Goal: Information Seeking & Learning: Learn about a topic

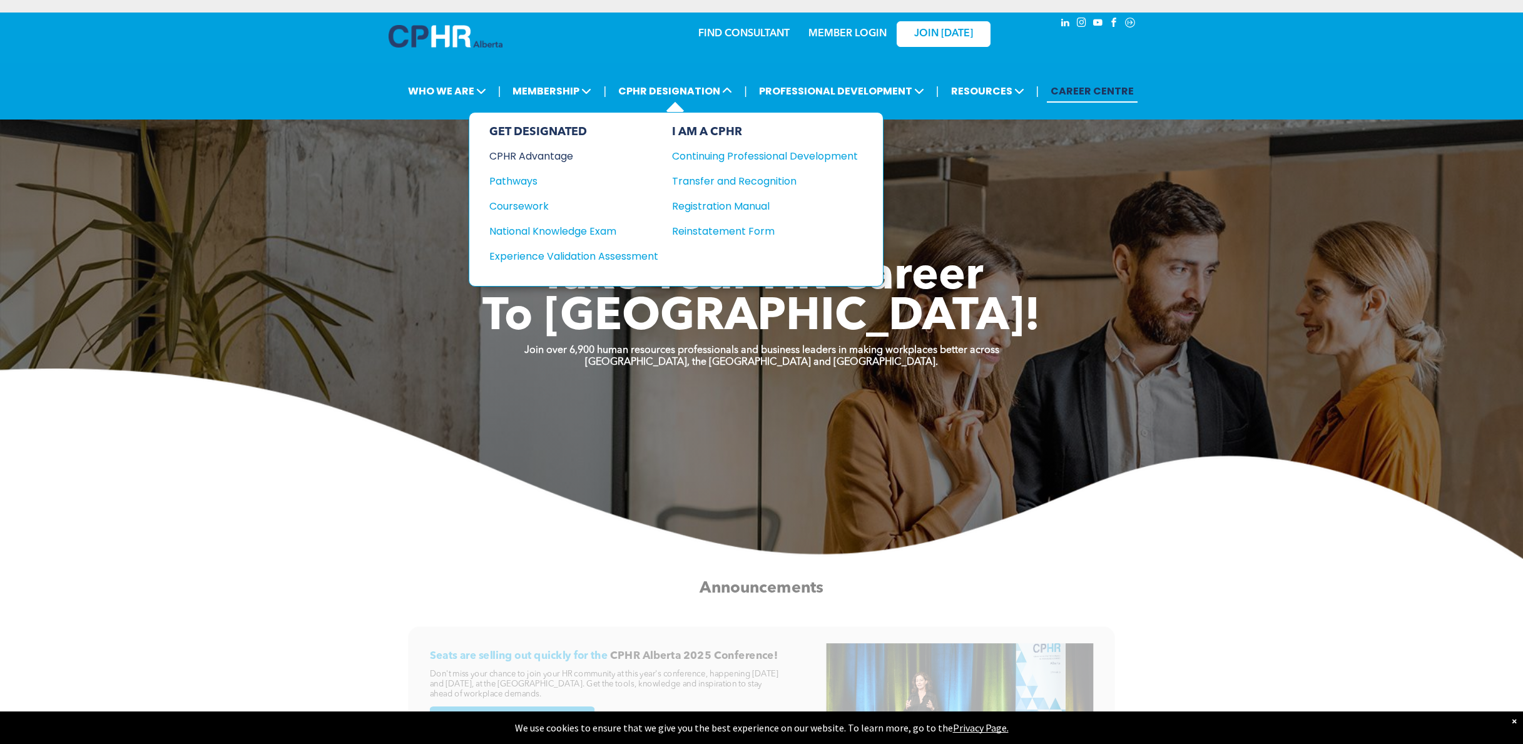
click at [536, 148] on div "CPHR Advantage" at bounding box center [565, 156] width 152 height 16
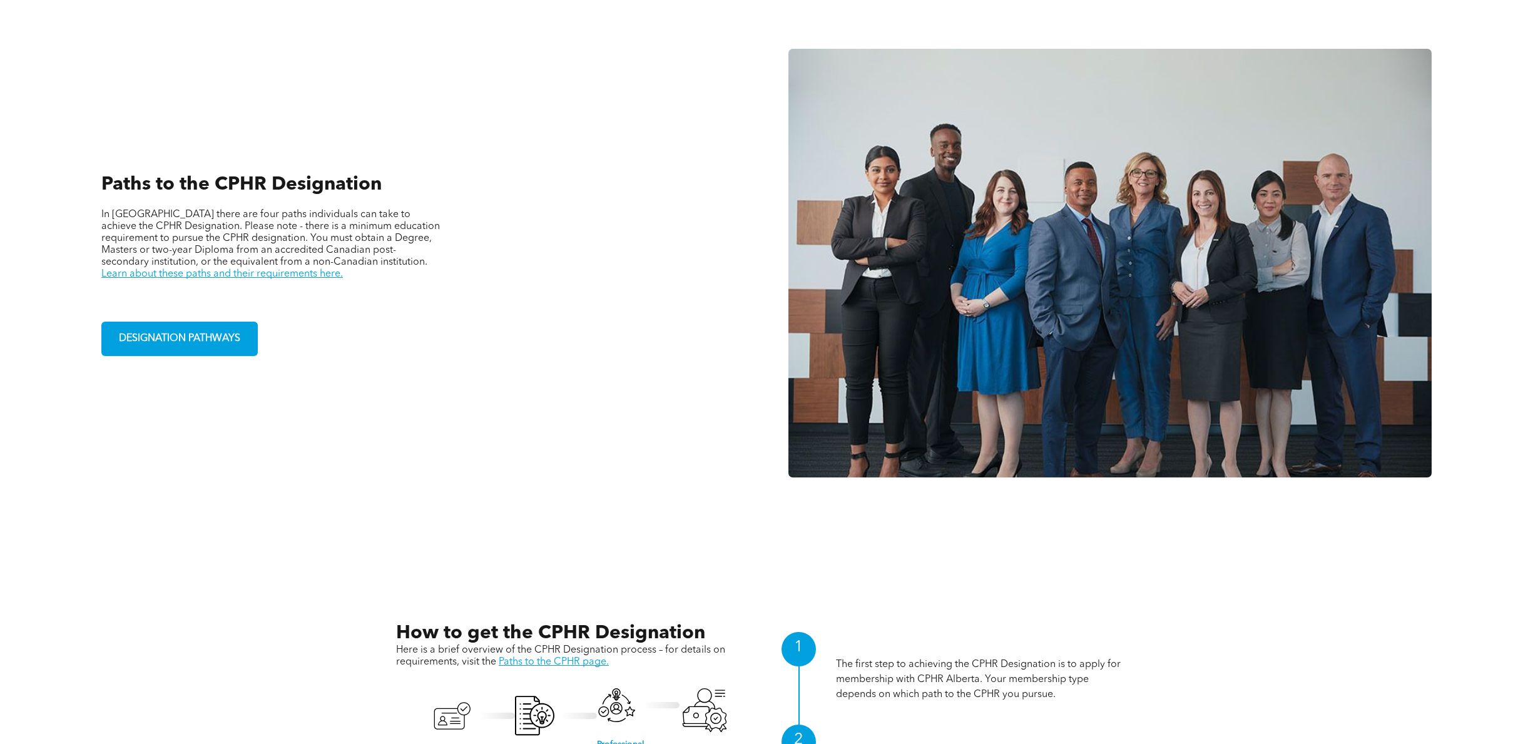
scroll to position [1044, 0]
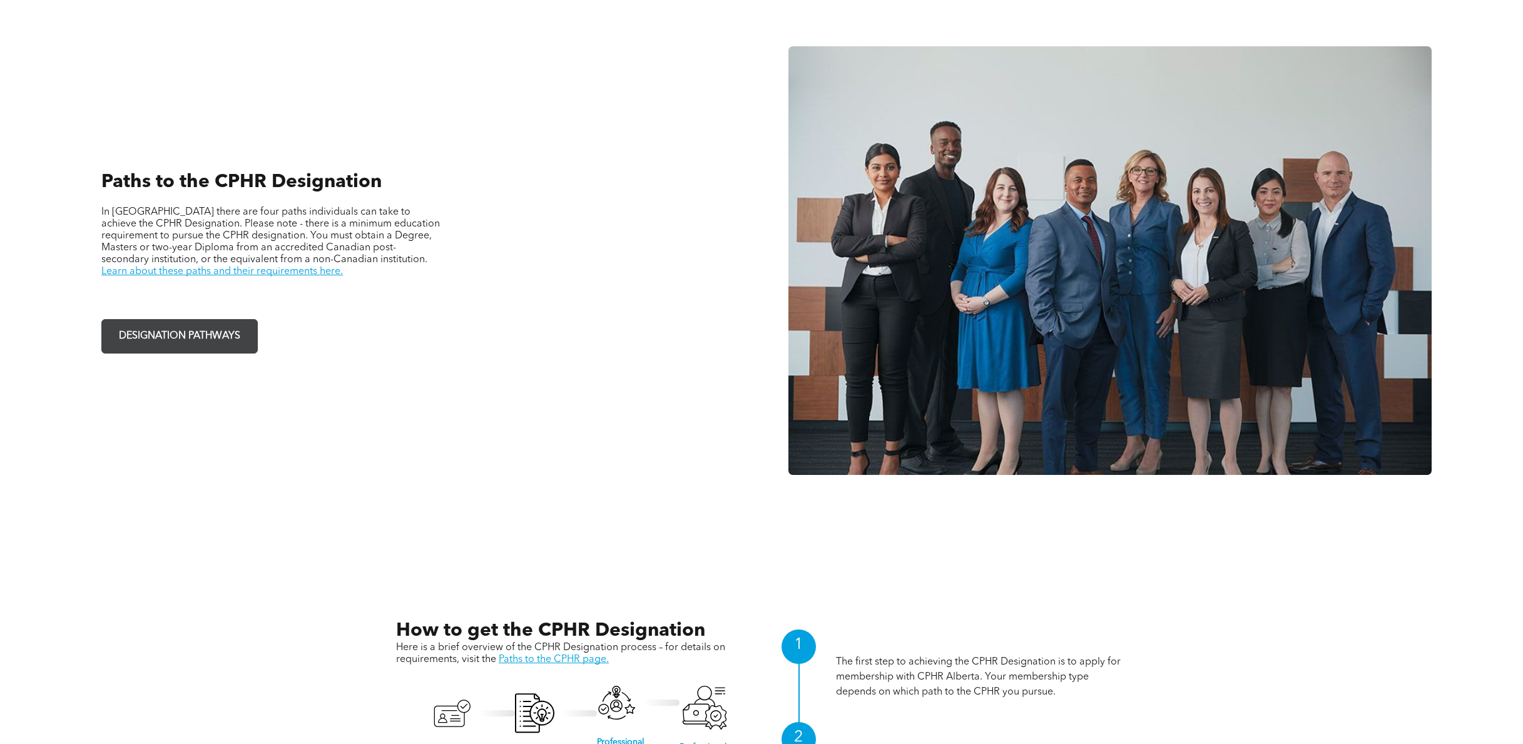
drag, startPoint x: 201, startPoint y: 338, endPoint x: 252, endPoint y: 333, distance: 51.6
click at [200, 338] on link "DESIGNATION PATHWAYS" at bounding box center [179, 336] width 156 height 34
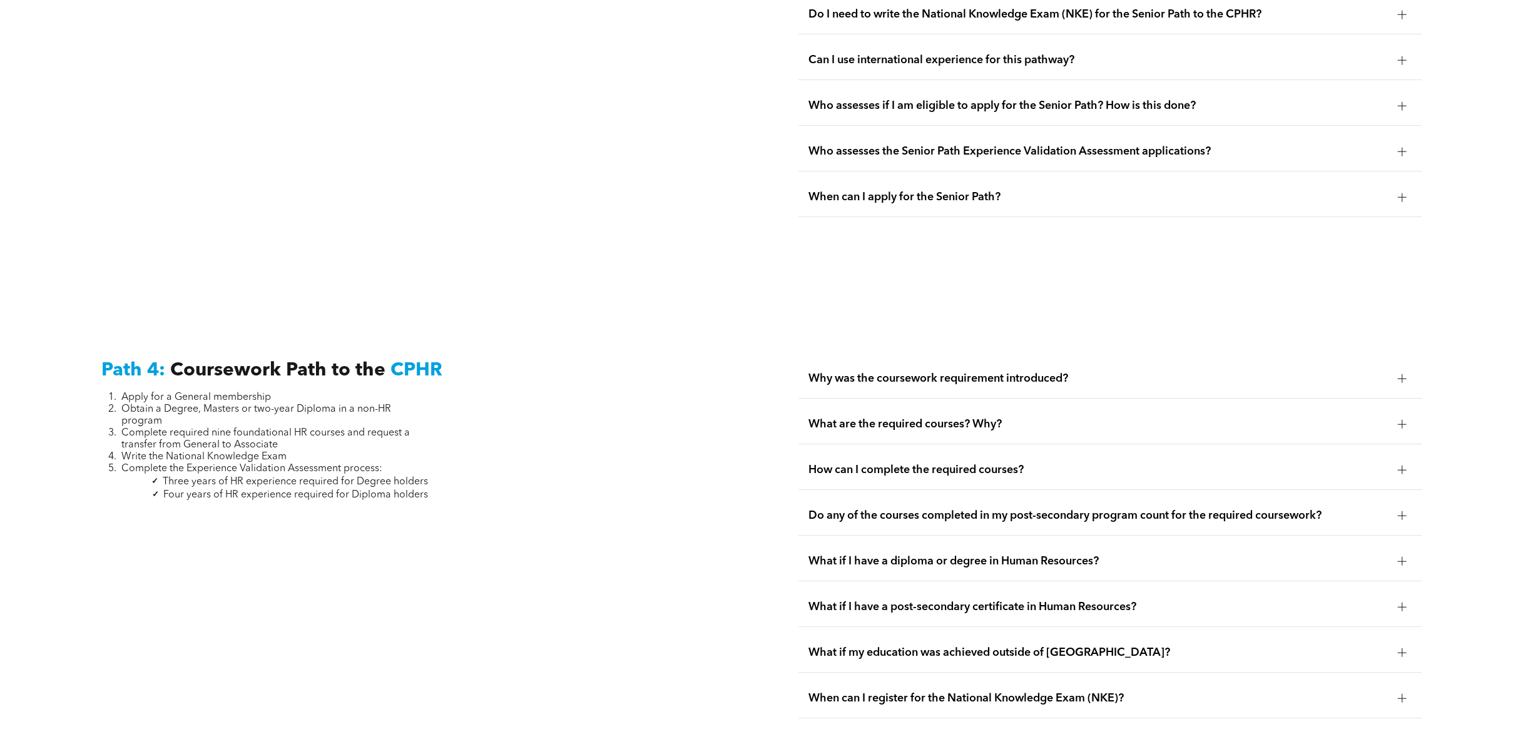
scroll to position [3766, 0]
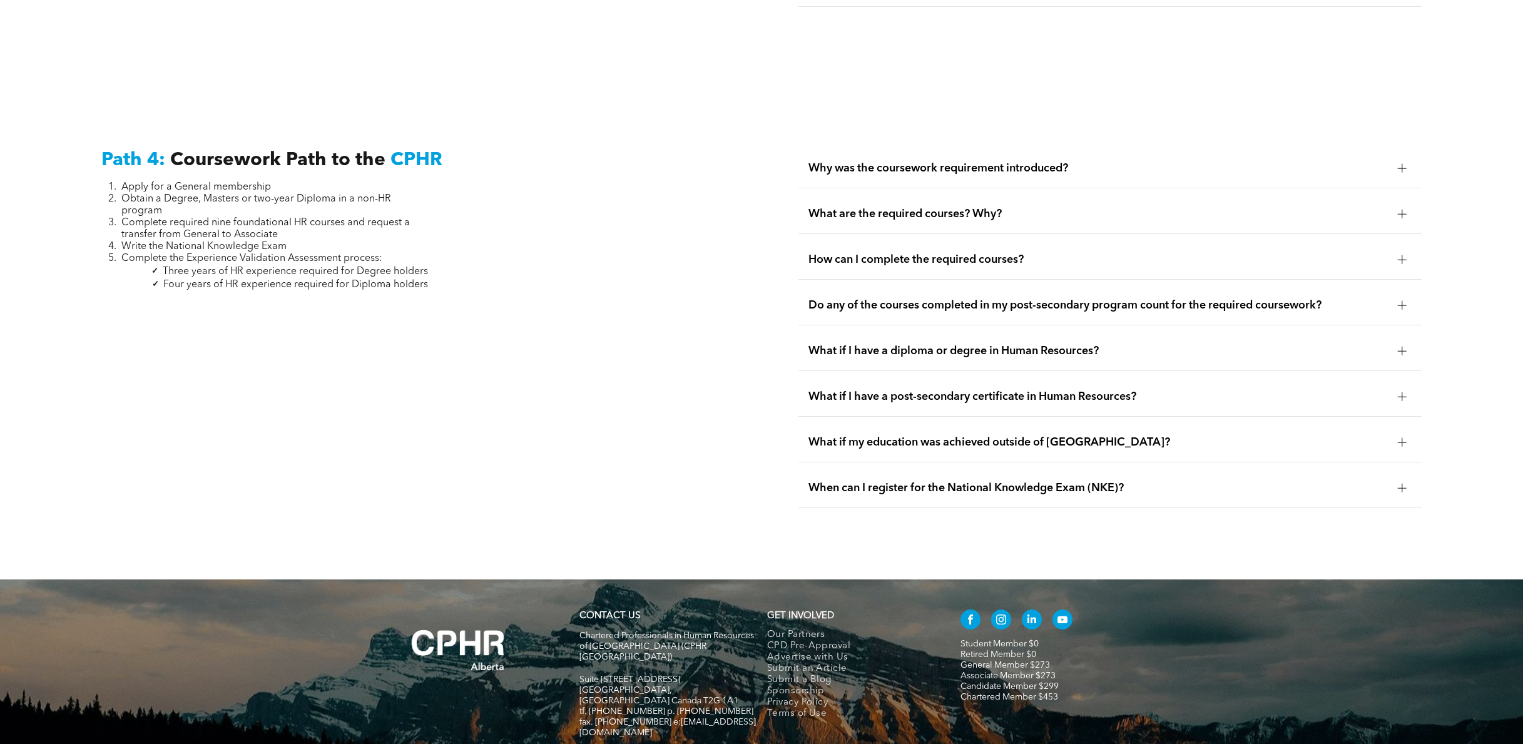
click at [890, 153] on div "Why was the coursework requirement introduced?" at bounding box center [1109, 168] width 623 height 39
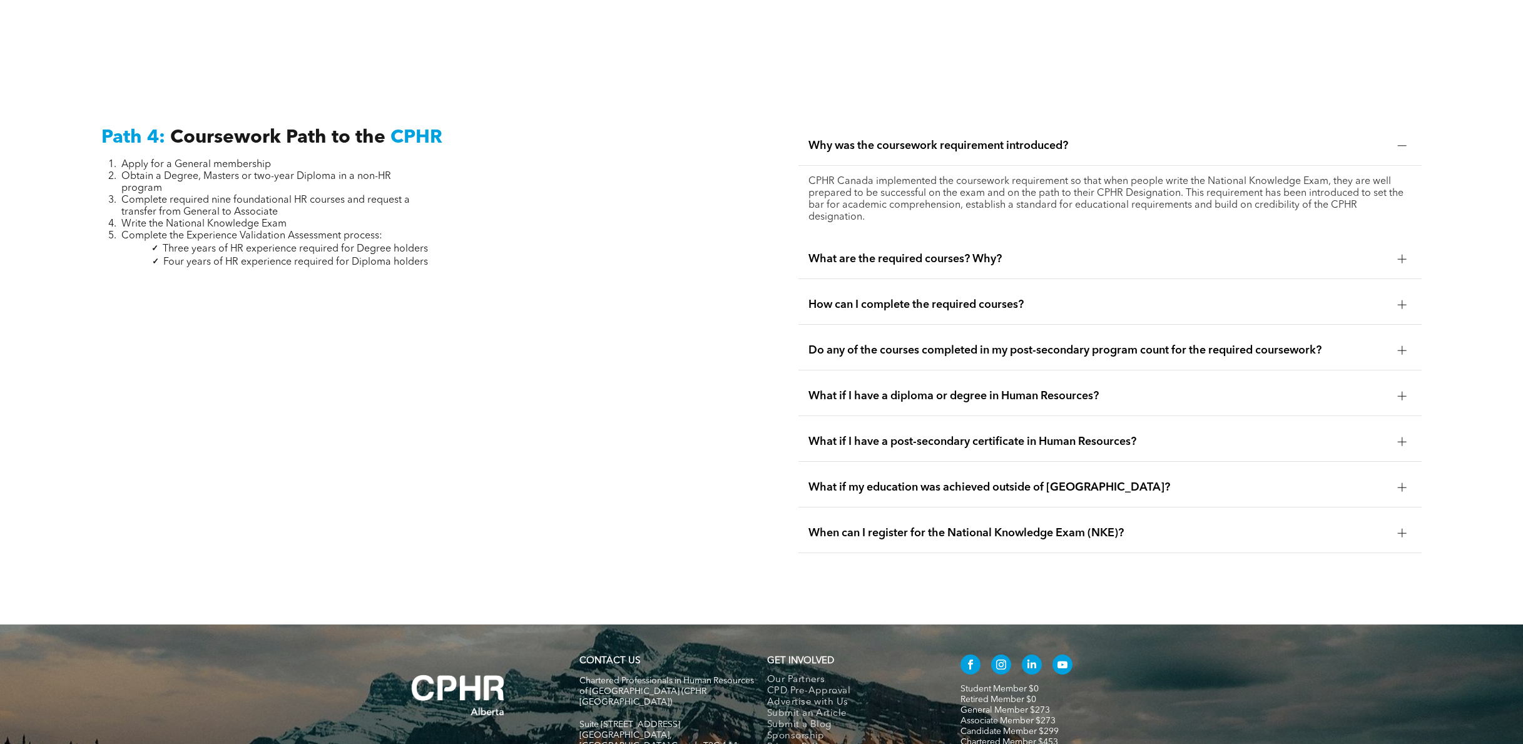
scroll to position [3791, 0]
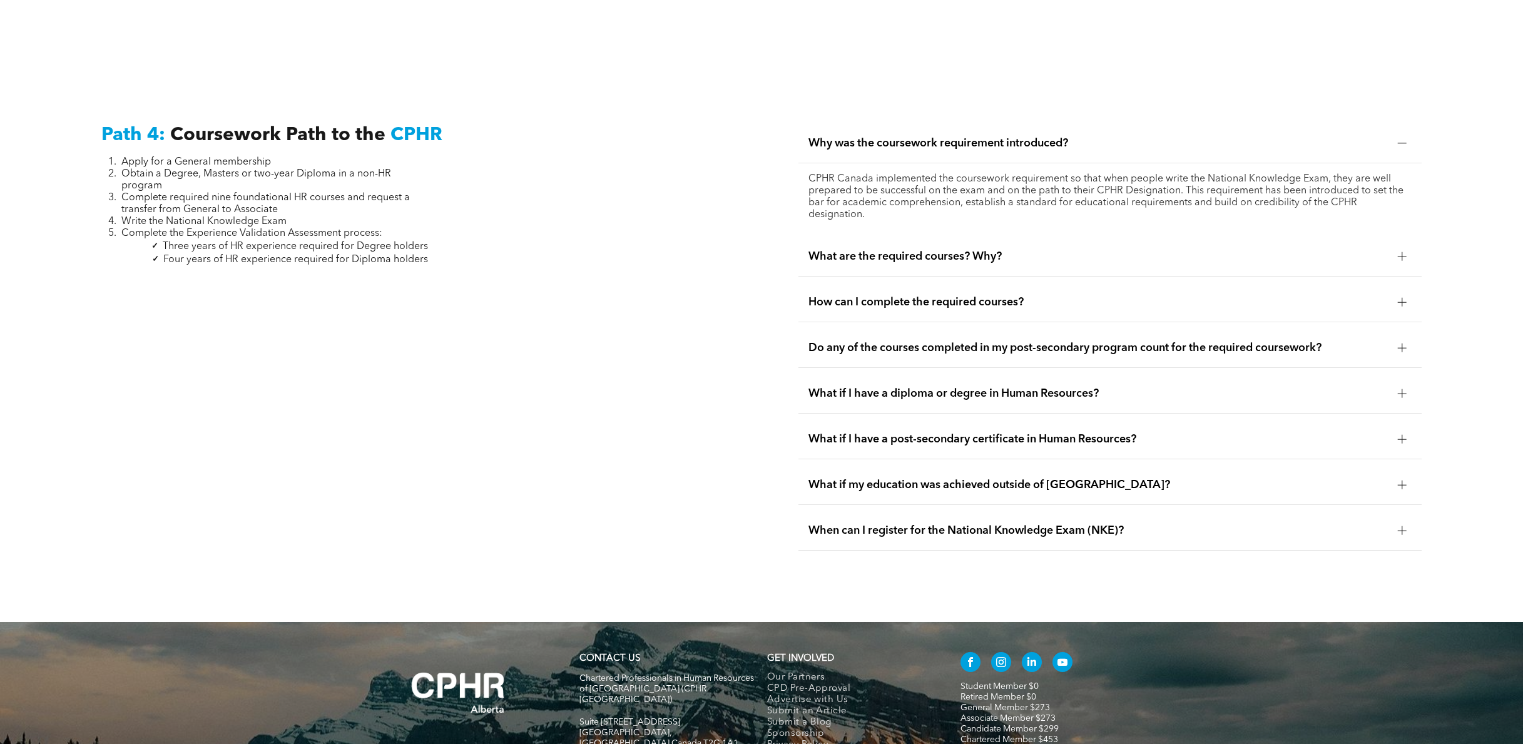
drag, startPoint x: 965, startPoint y: 220, endPoint x: 987, endPoint y: 216, distance: 22.2
click at [965, 237] on div "What are the required courses? Why?" at bounding box center [1109, 256] width 623 height 39
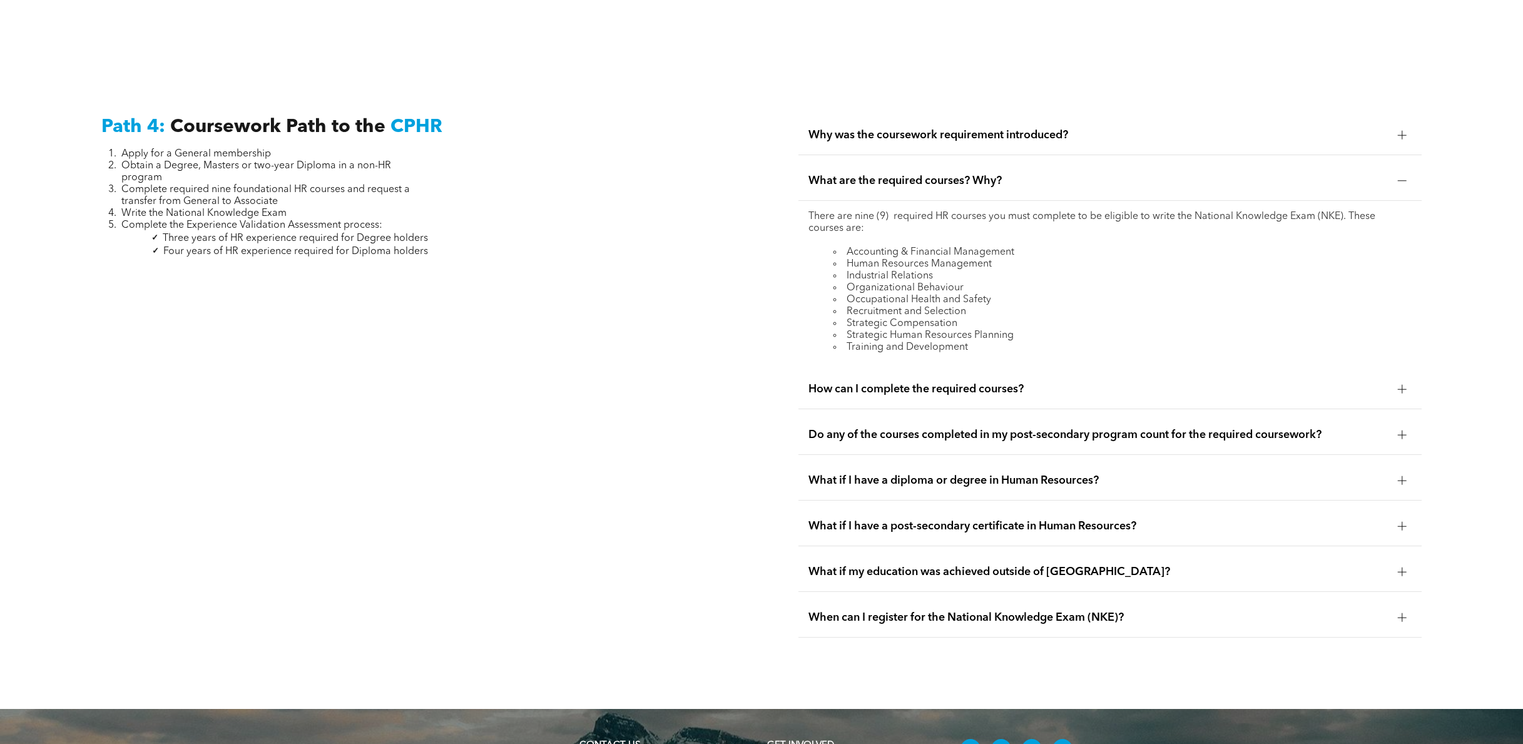
scroll to position [3808, 0]
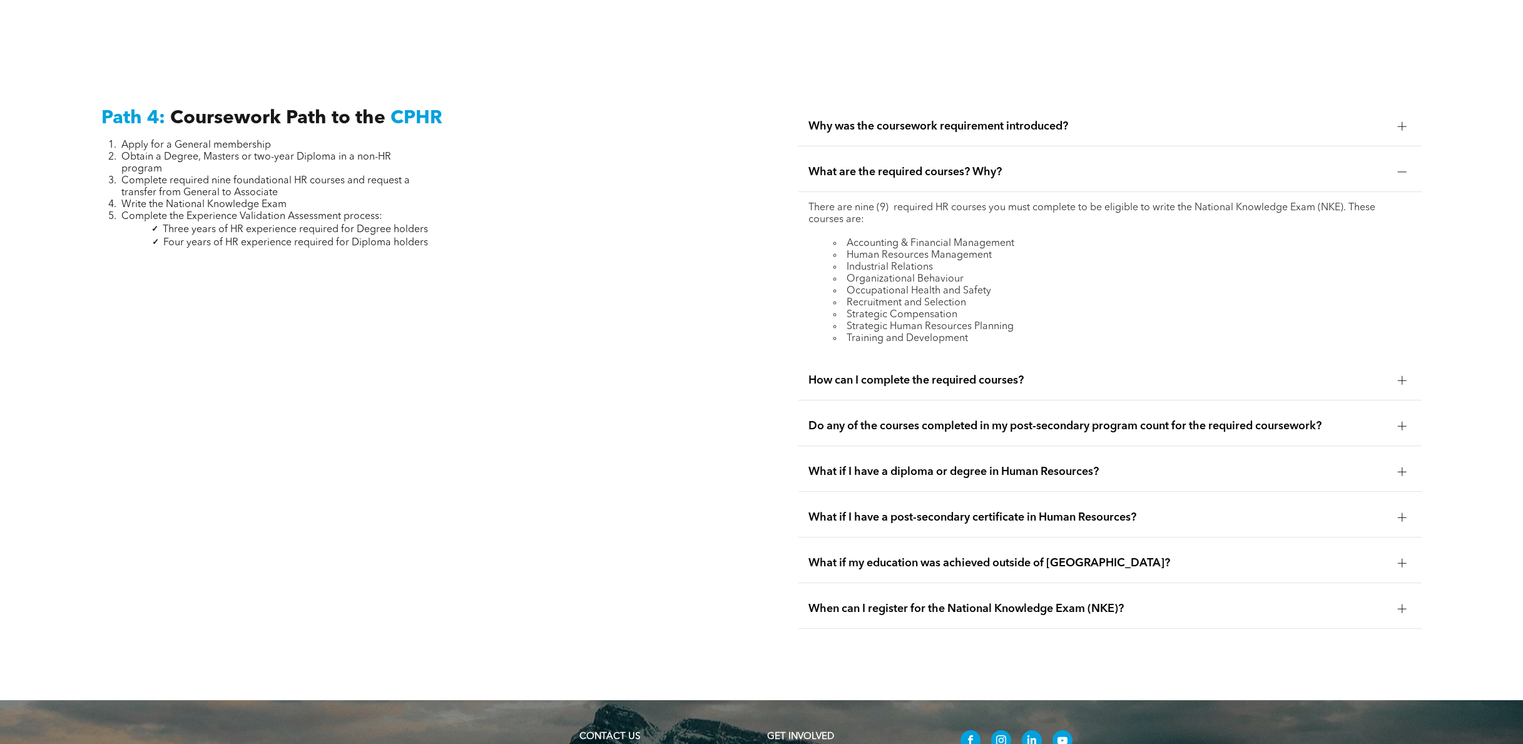
click at [1014, 374] on span "How can I complete the required courses?" at bounding box center [1097, 381] width 579 height 14
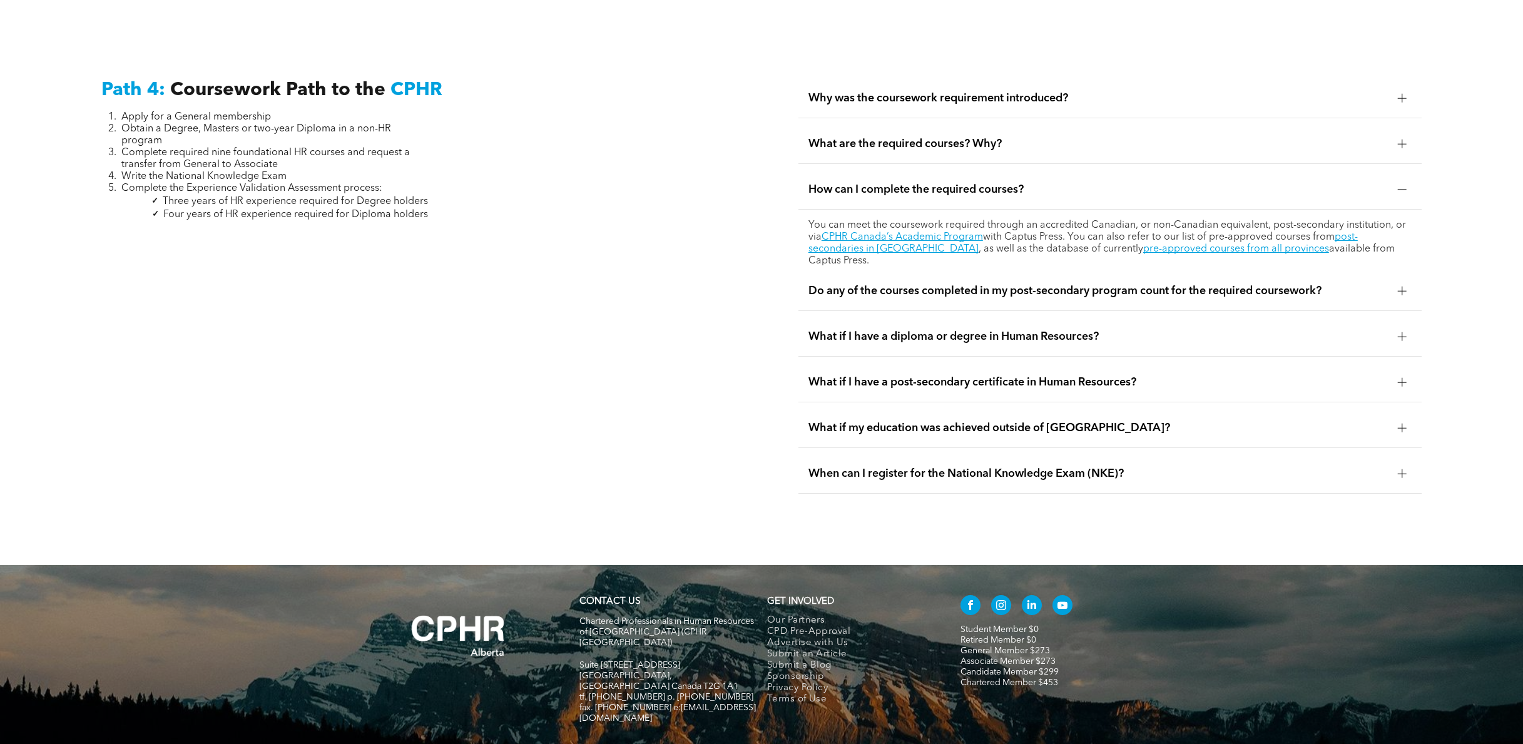
scroll to position [3849, 0]
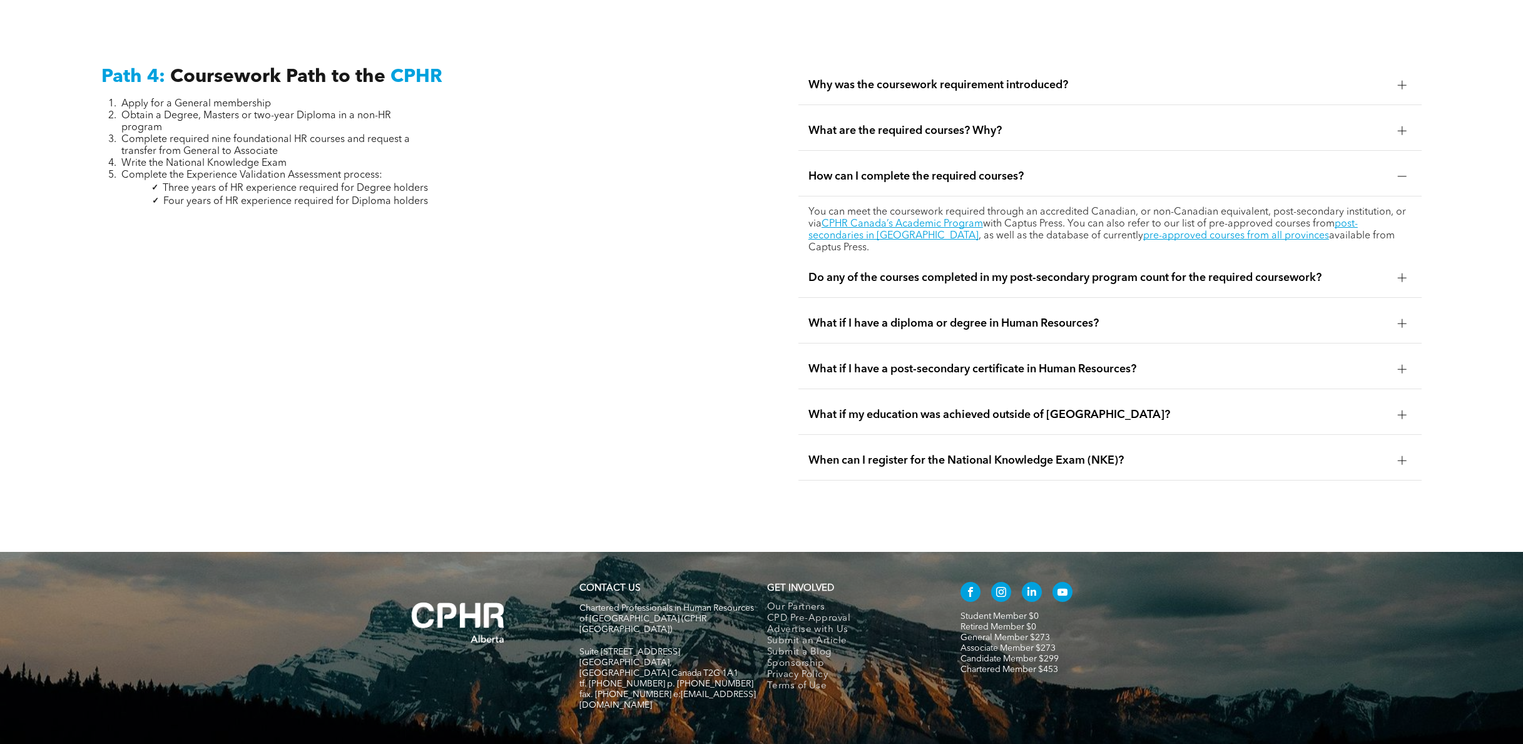
click at [1032, 271] on span "Do any of the courses completed in my post-secondary program count for the requ…" at bounding box center [1097, 278] width 579 height 14
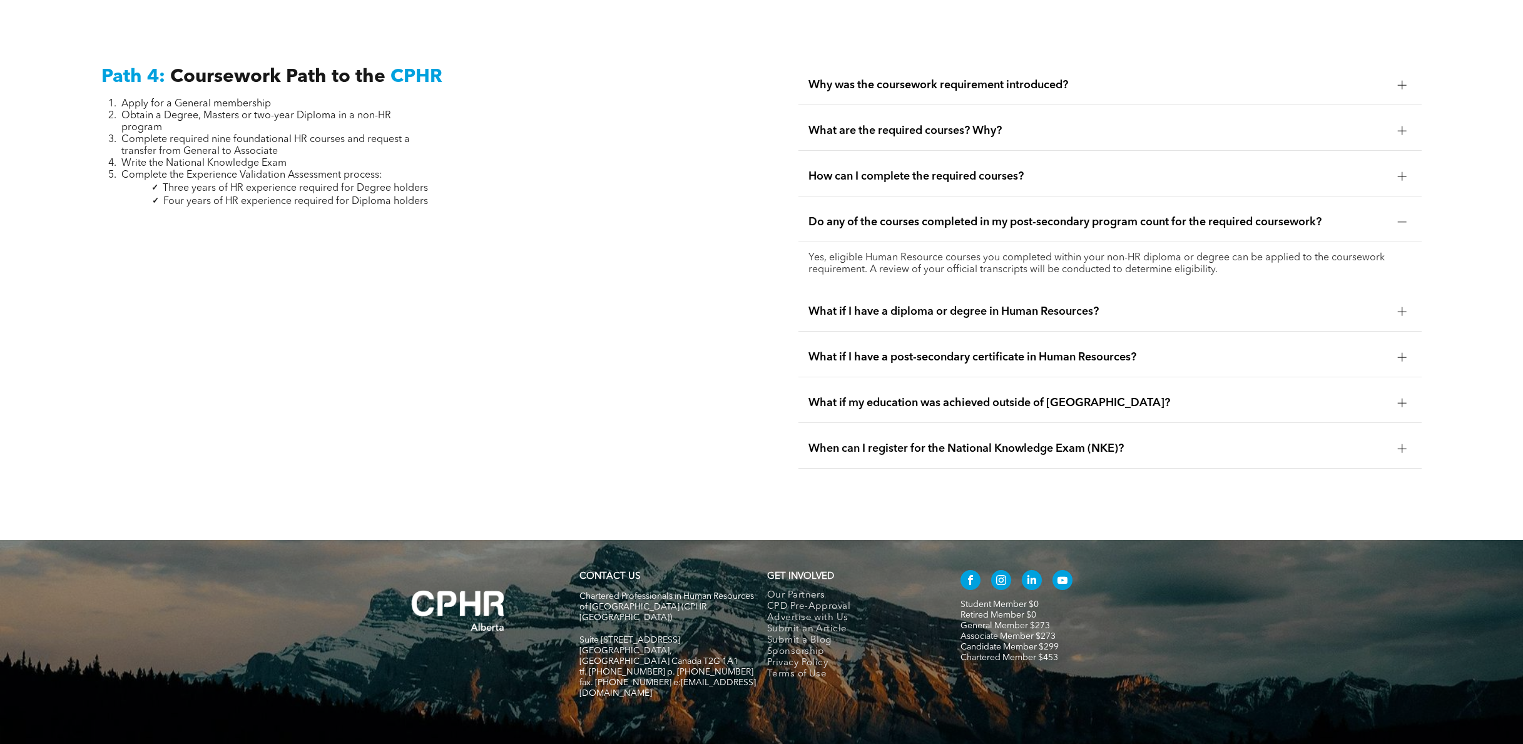
scroll to position [3862, 0]
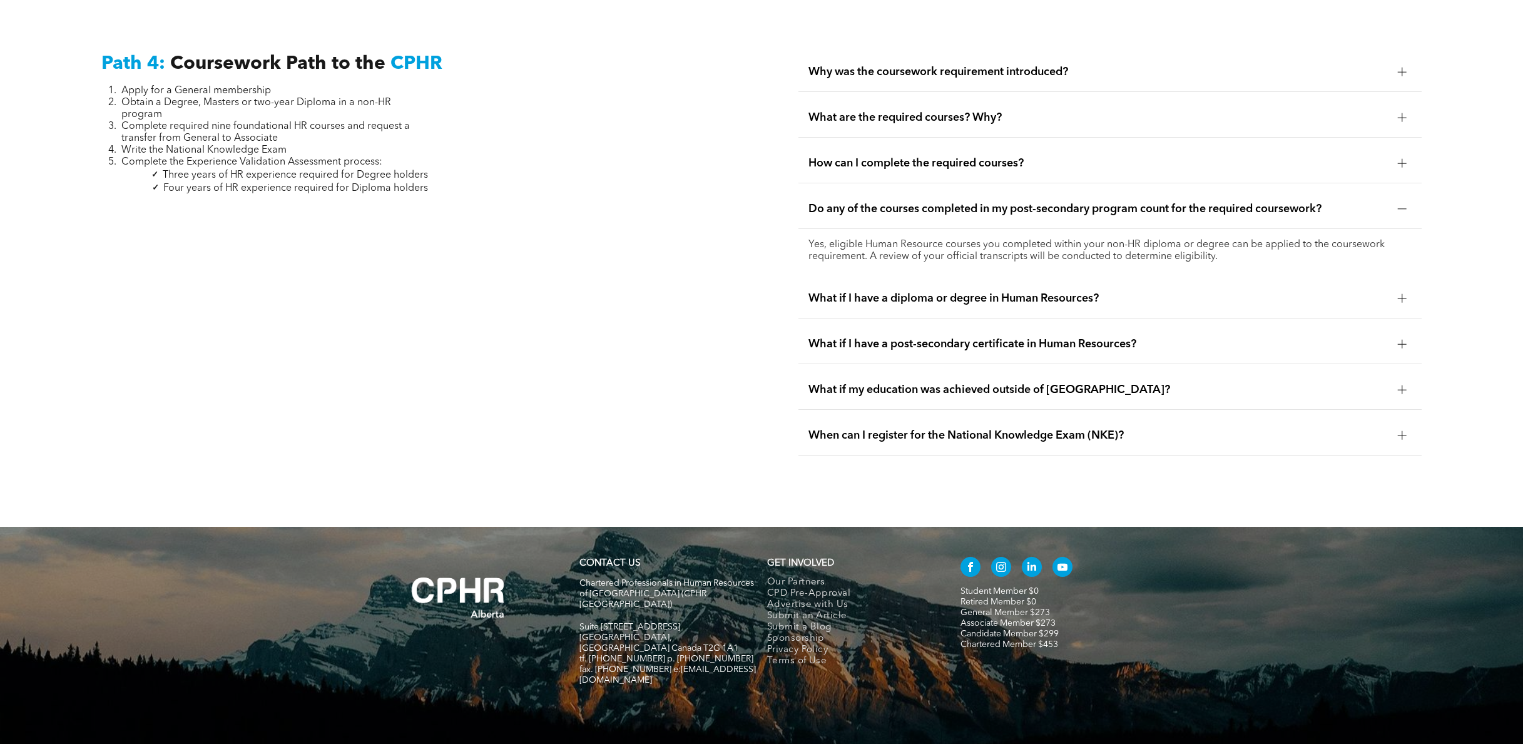
click at [890, 279] on div "What if I have a diploma or degree in Human Resources?" at bounding box center [1109, 298] width 623 height 39
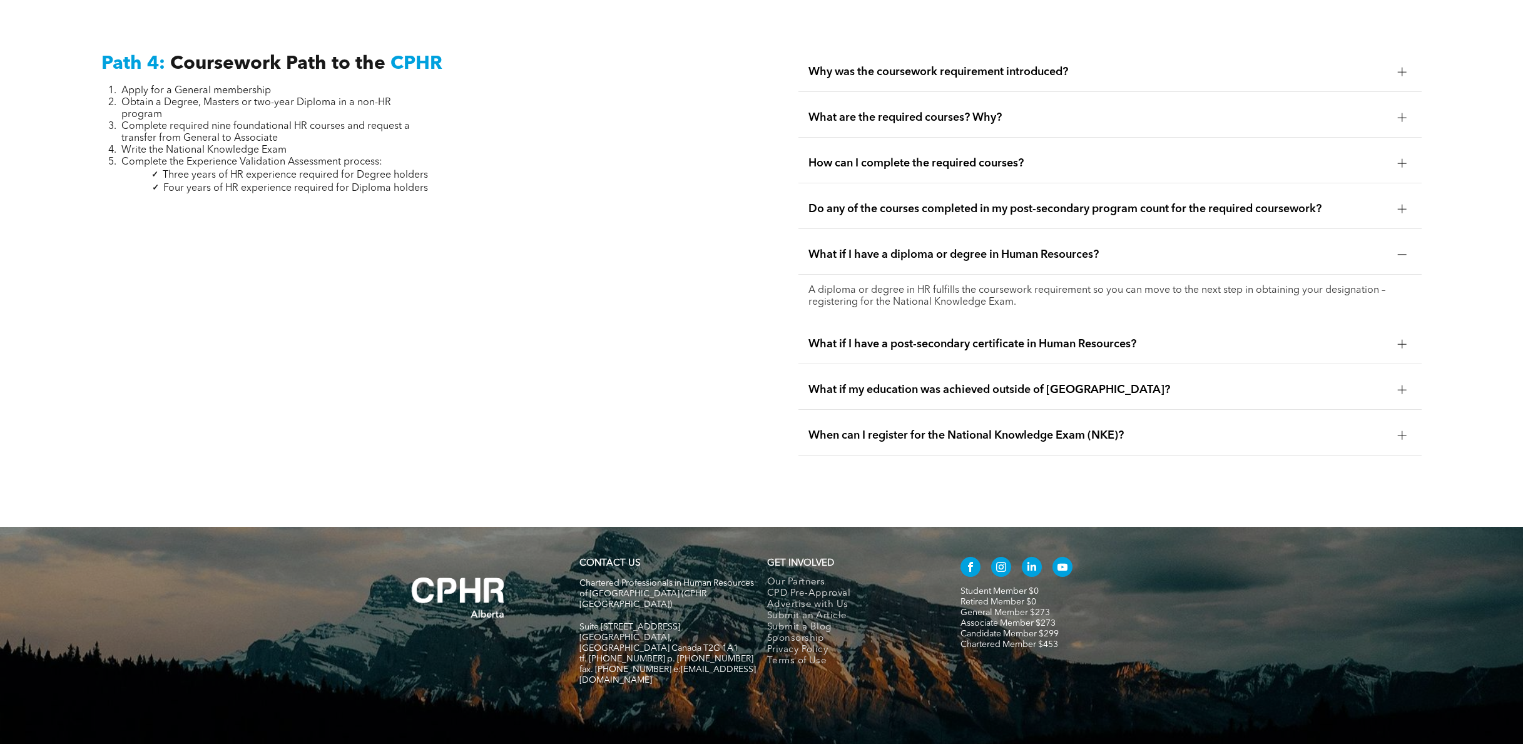
click at [1132, 337] on span "What if I have a post-secondary certificate in Human Resources?" at bounding box center [1097, 344] width 579 height 14
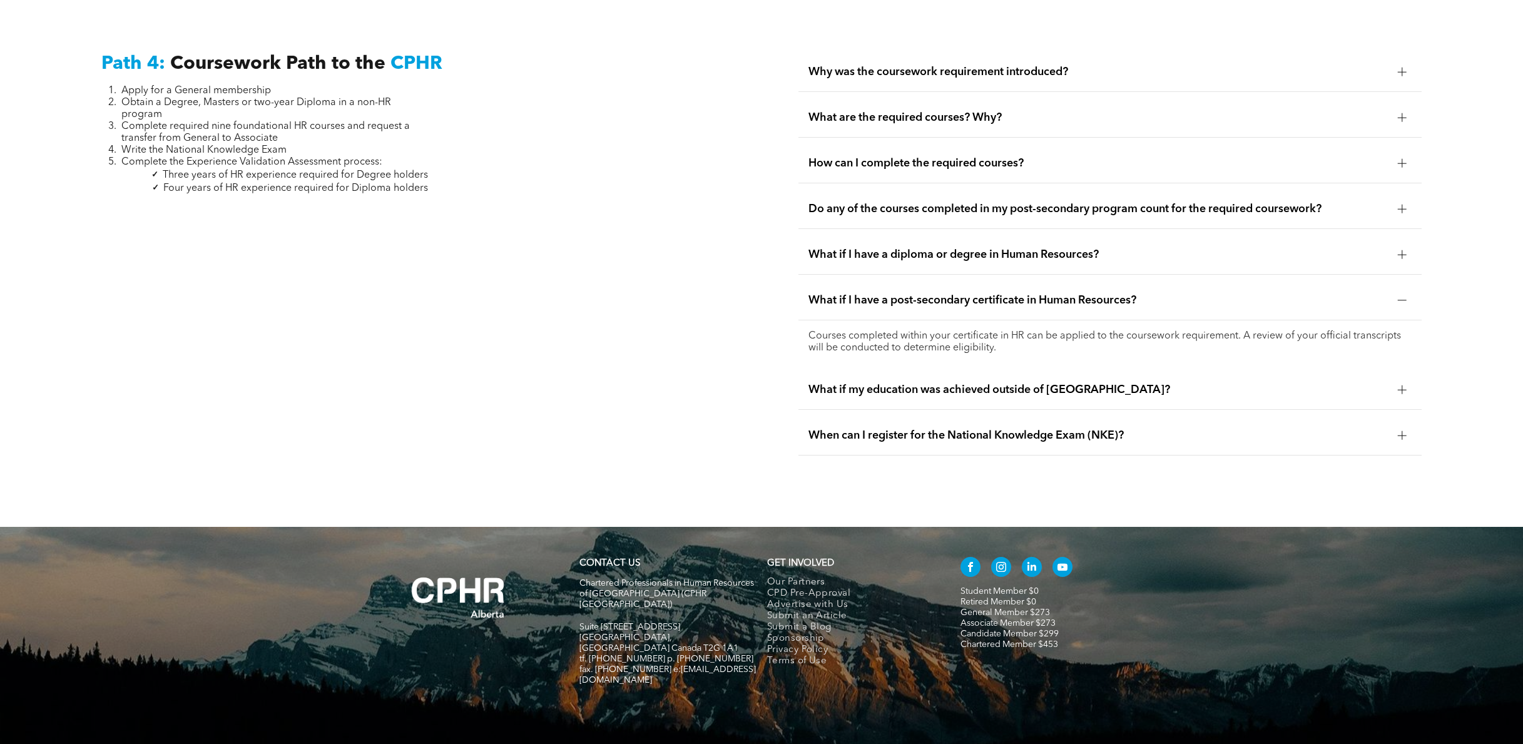
click at [875, 420] on div "When can I register for the National Knowledge Exam (NKE)?" at bounding box center [1109, 435] width 623 height 39
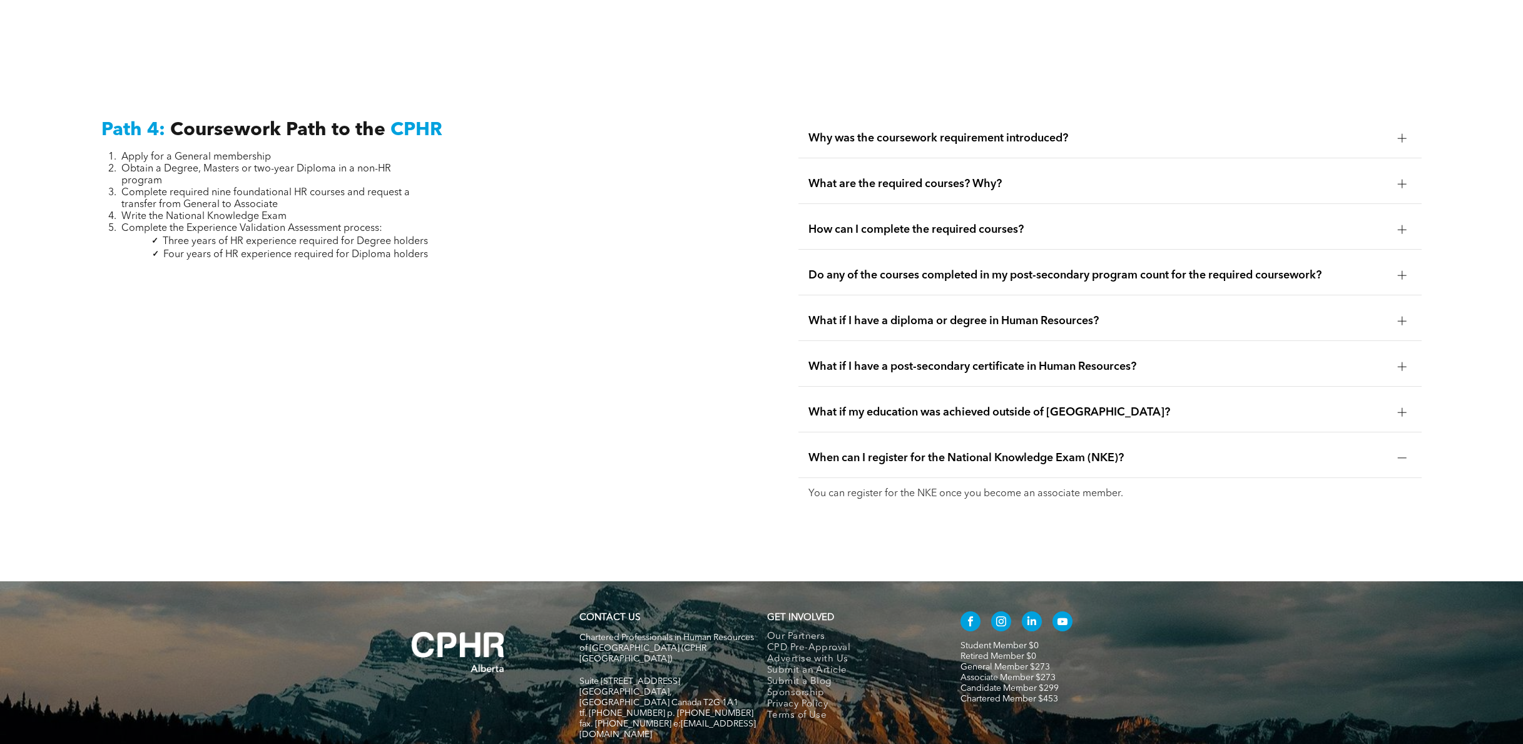
scroll to position [3729, 0]
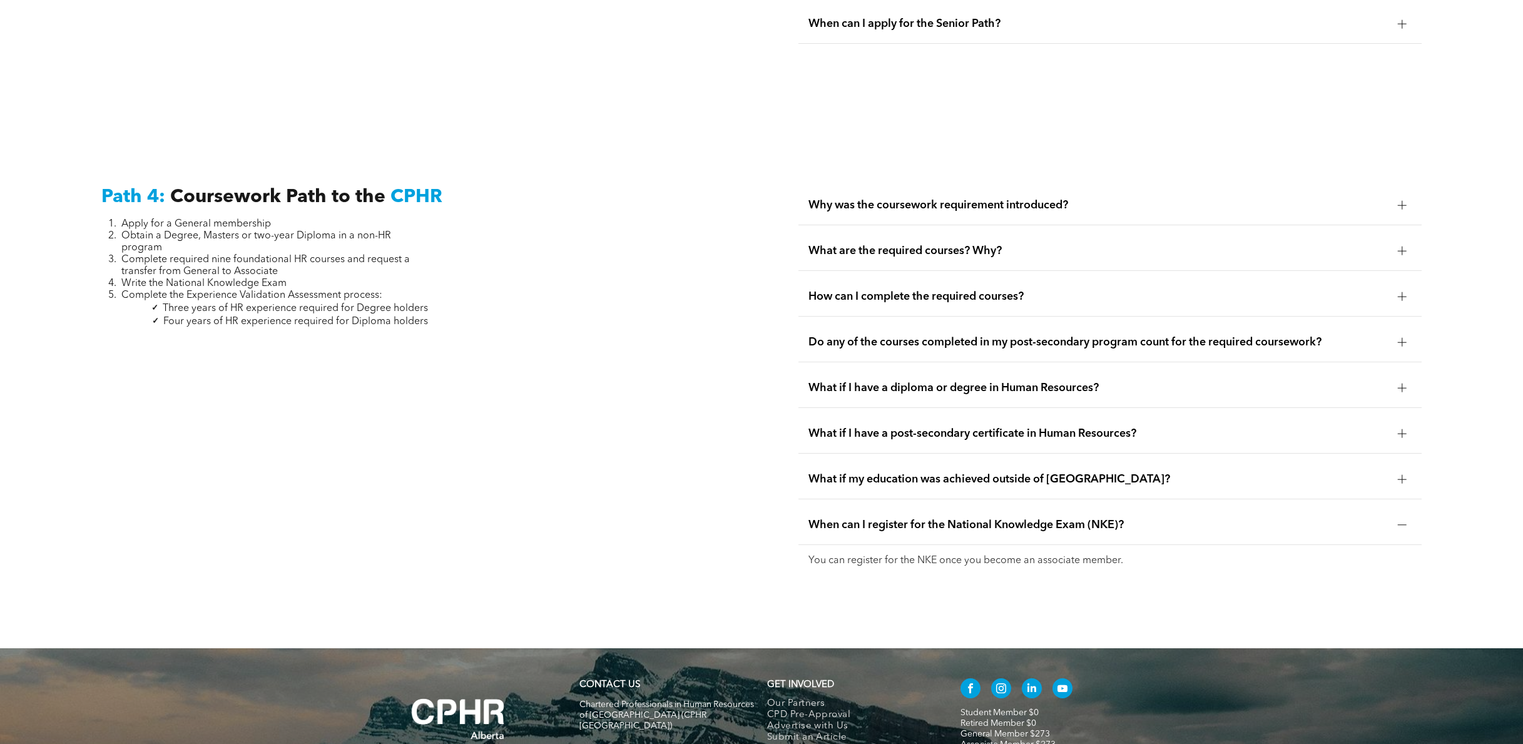
click at [930, 290] on span "How can I complete the required courses?" at bounding box center [1097, 297] width 579 height 14
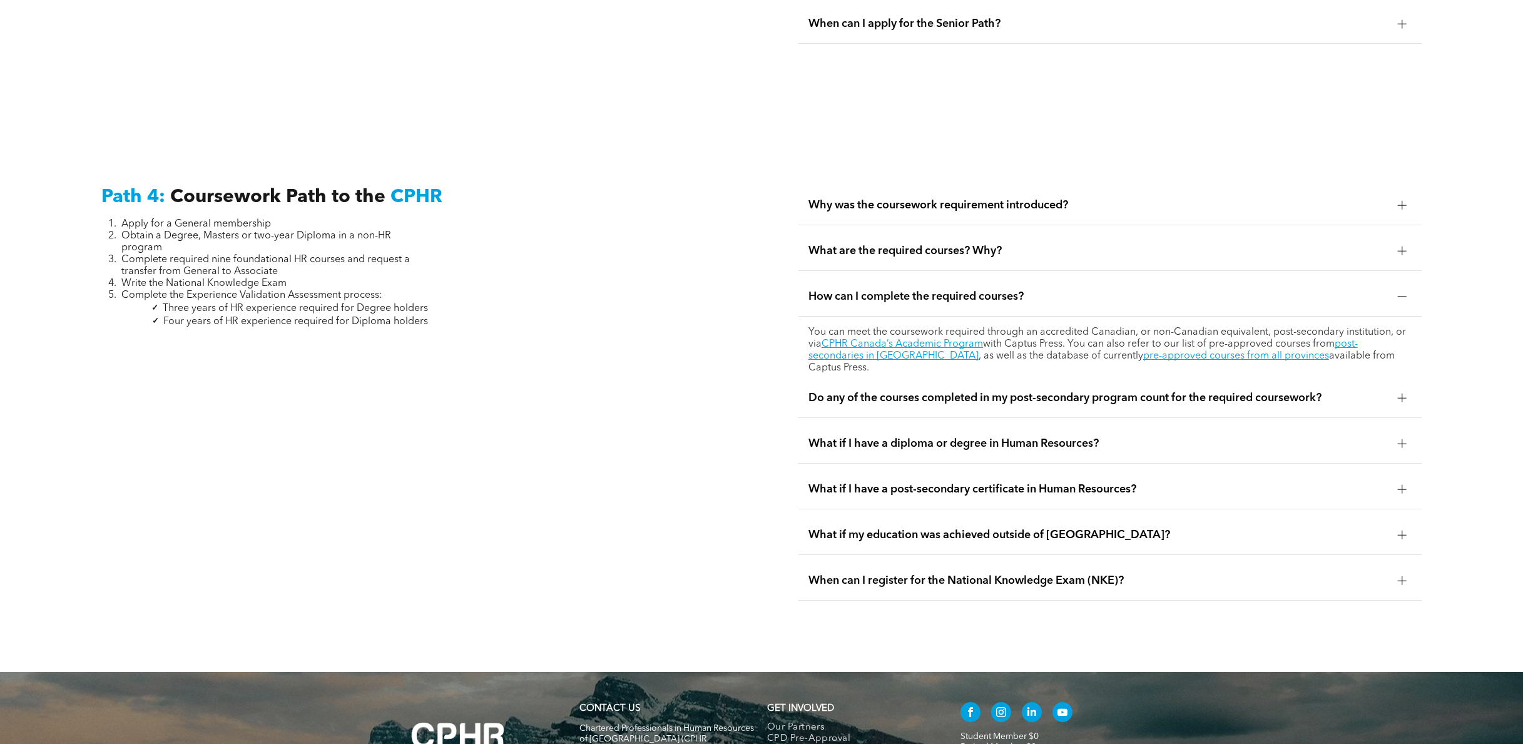
click at [885, 238] on div "What are the required courses? Why?" at bounding box center [1109, 251] width 623 height 39
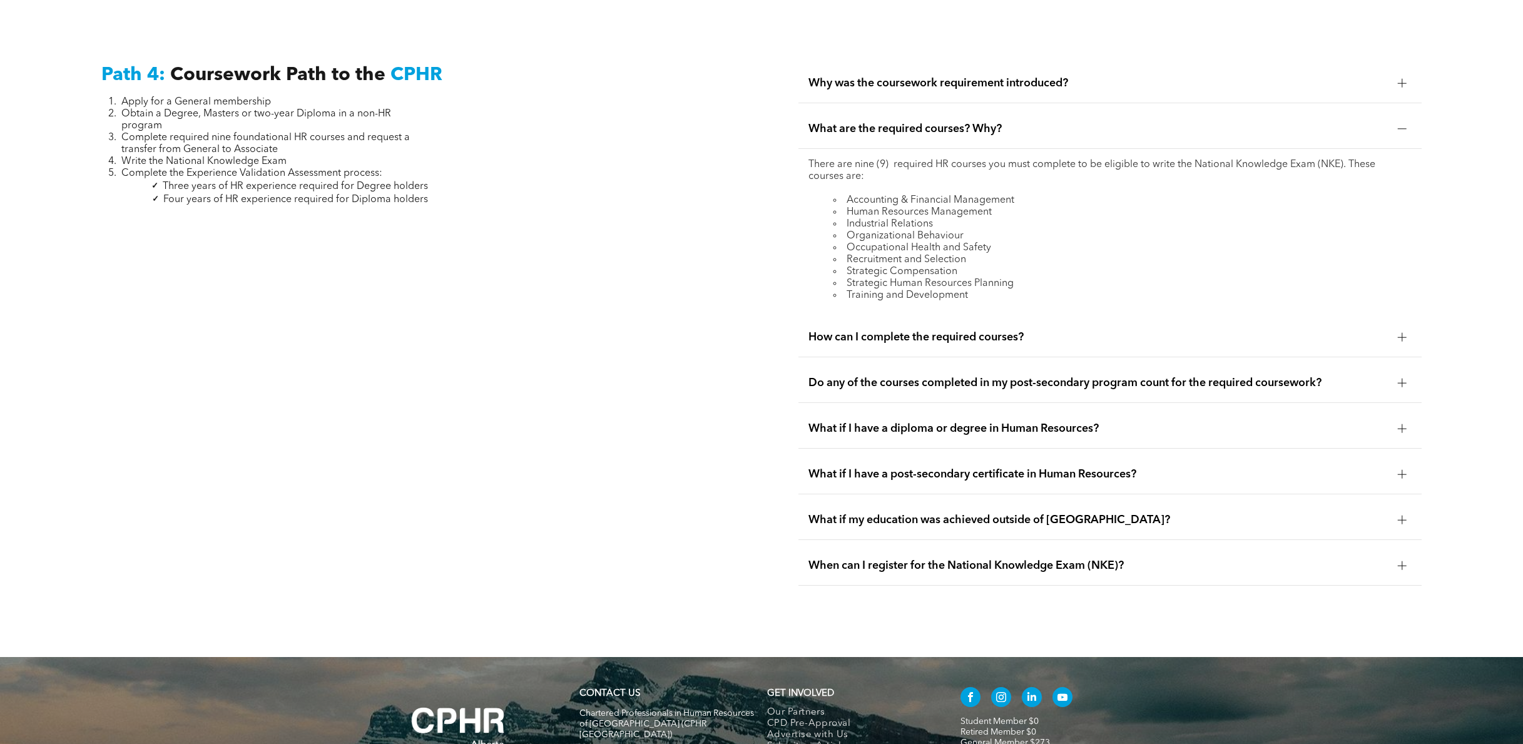
scroll to position [3759, 0]
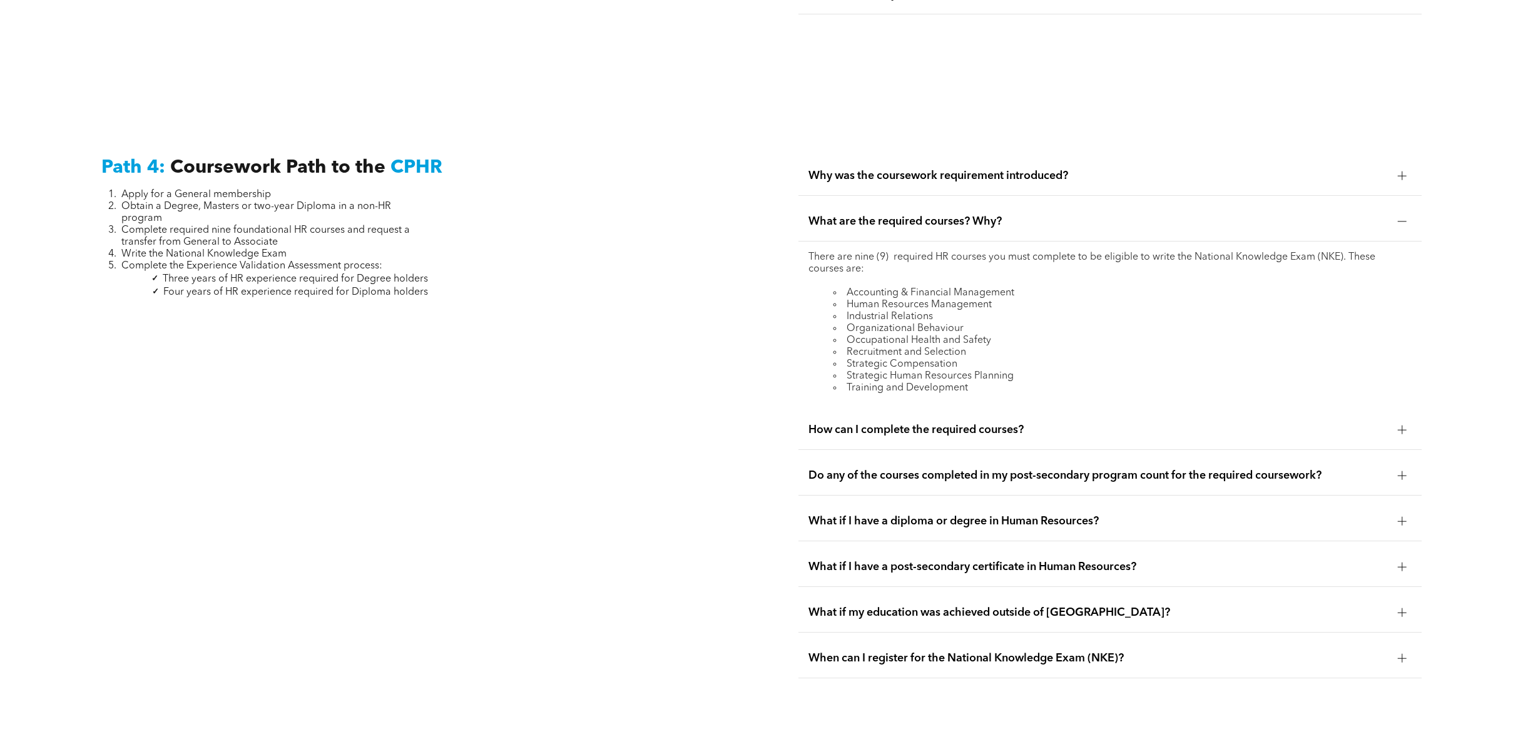
click at [947, 169] on span "Why was the coursework requirement introduced?" at bounding box center [1097, 176] width 579 height 14
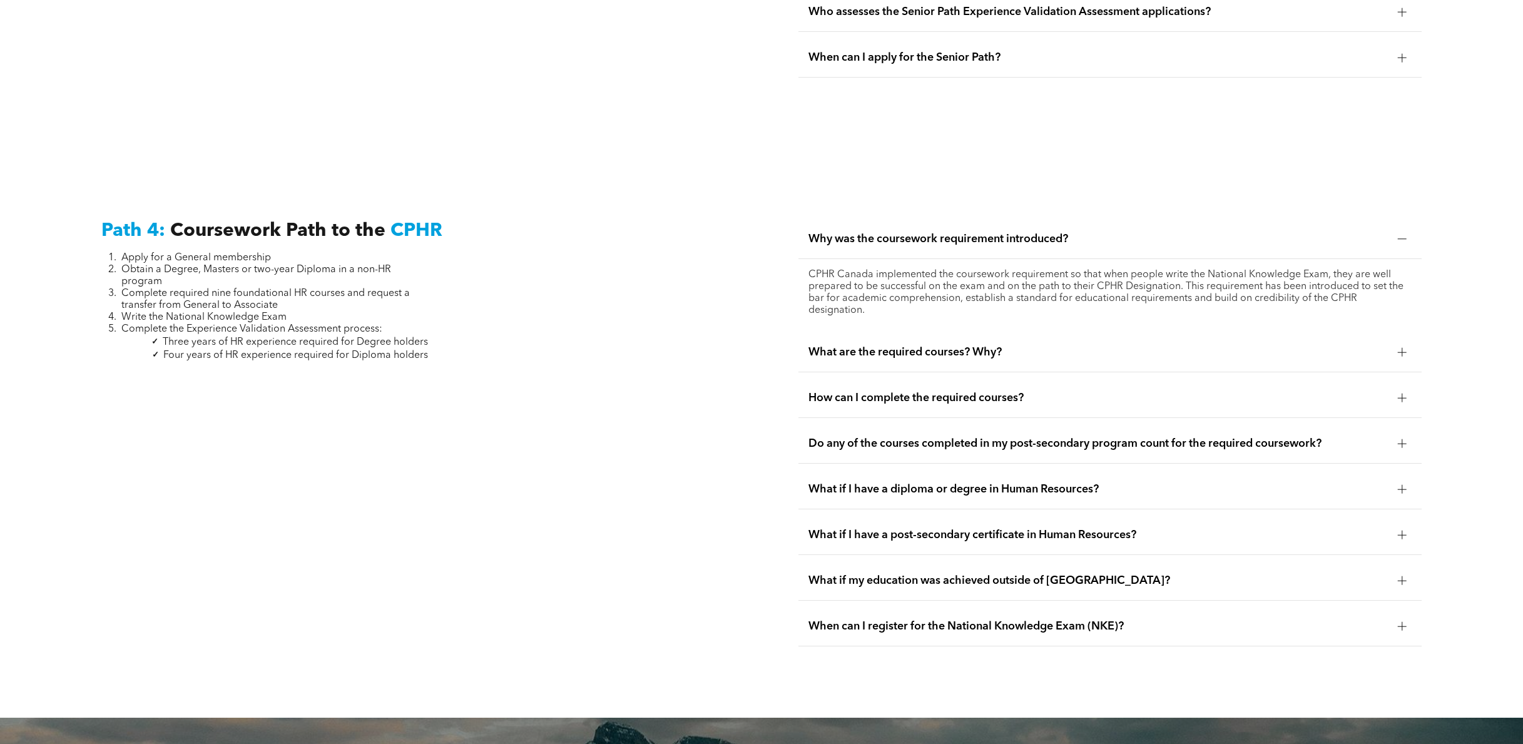
scroll to position [3694, 0]
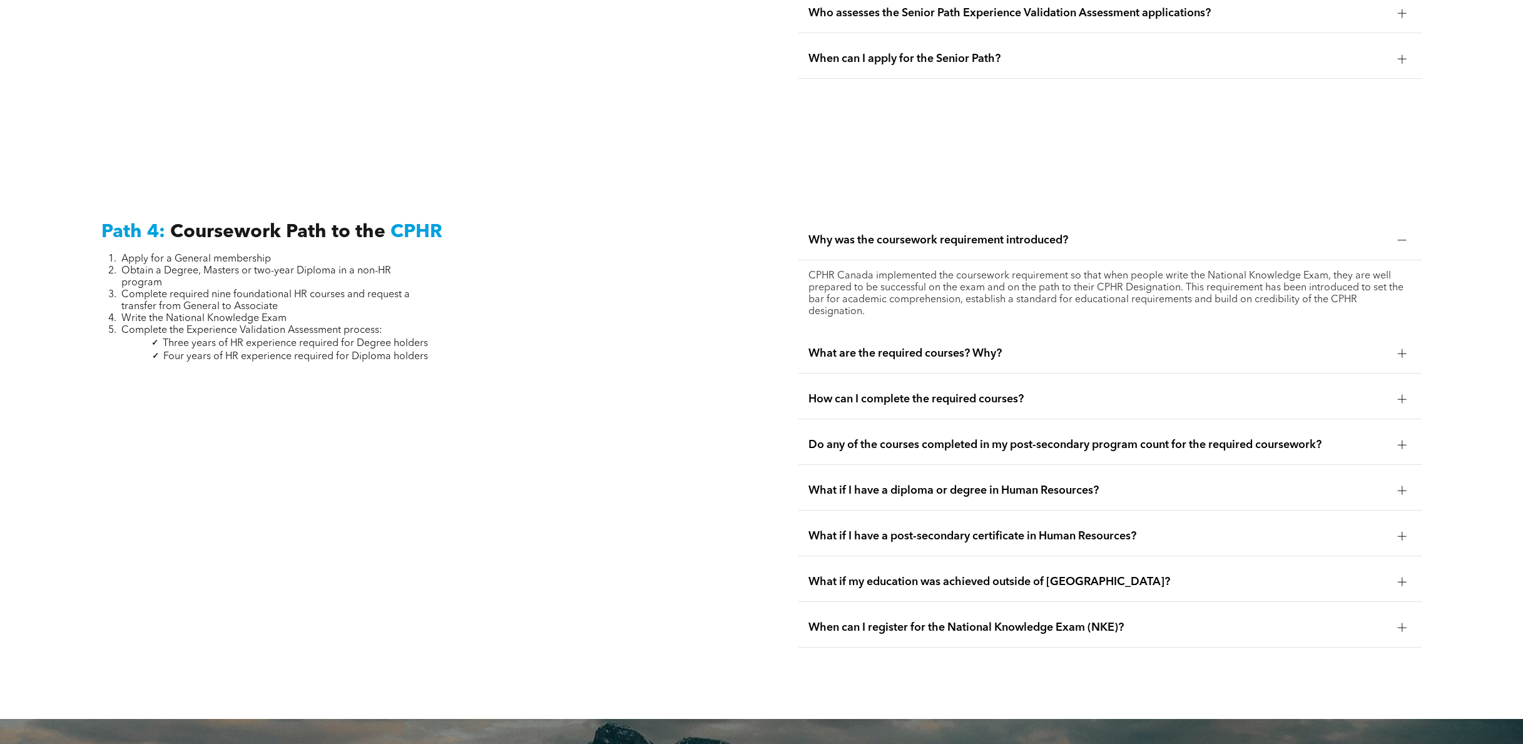
click at [894, 392] on span "How can I complete the required courses?" at bounding box center [1097, 399] width 579 height 14
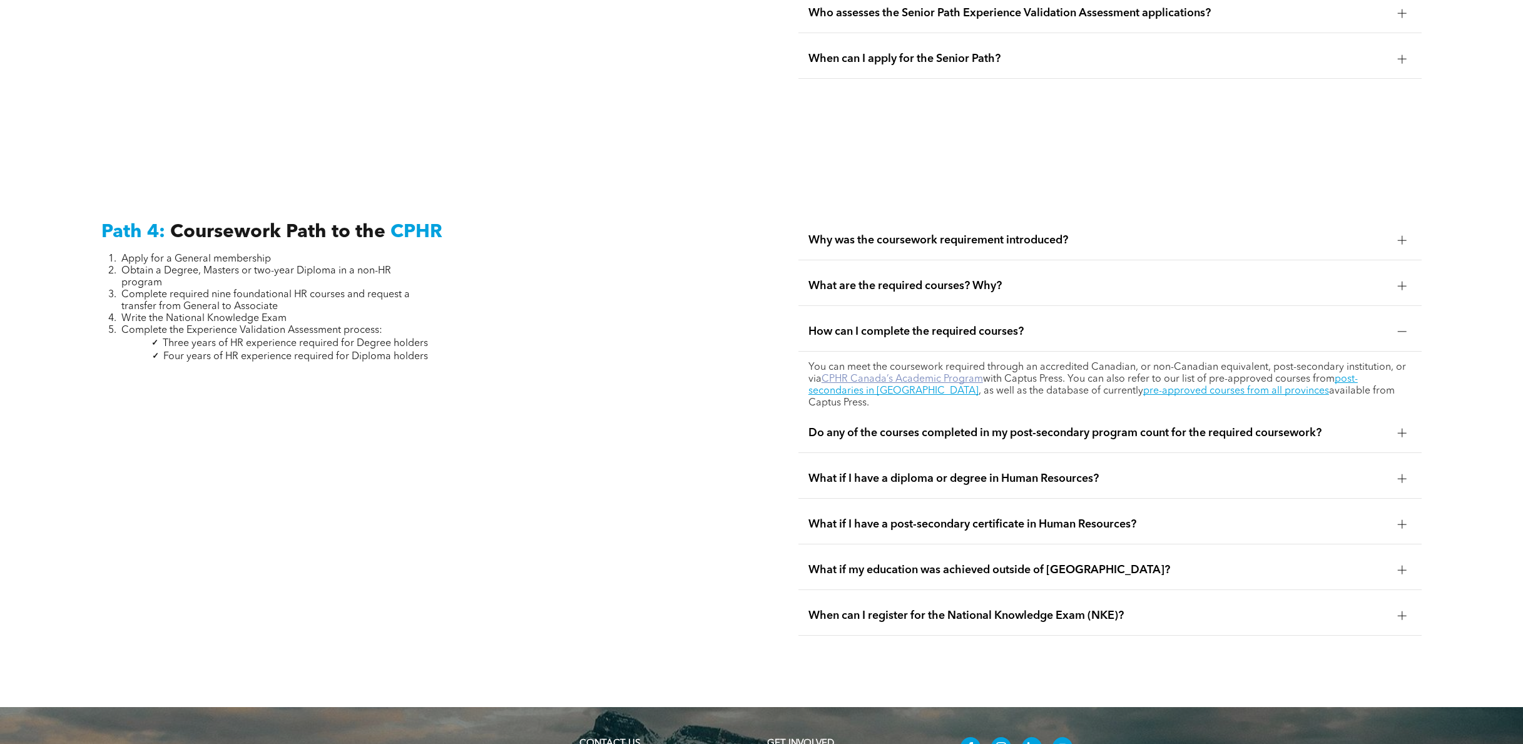
click at [971, 374] on link "CPHR Canada’s Academic Program" at bounding box center [902, 379] width 161 height 10
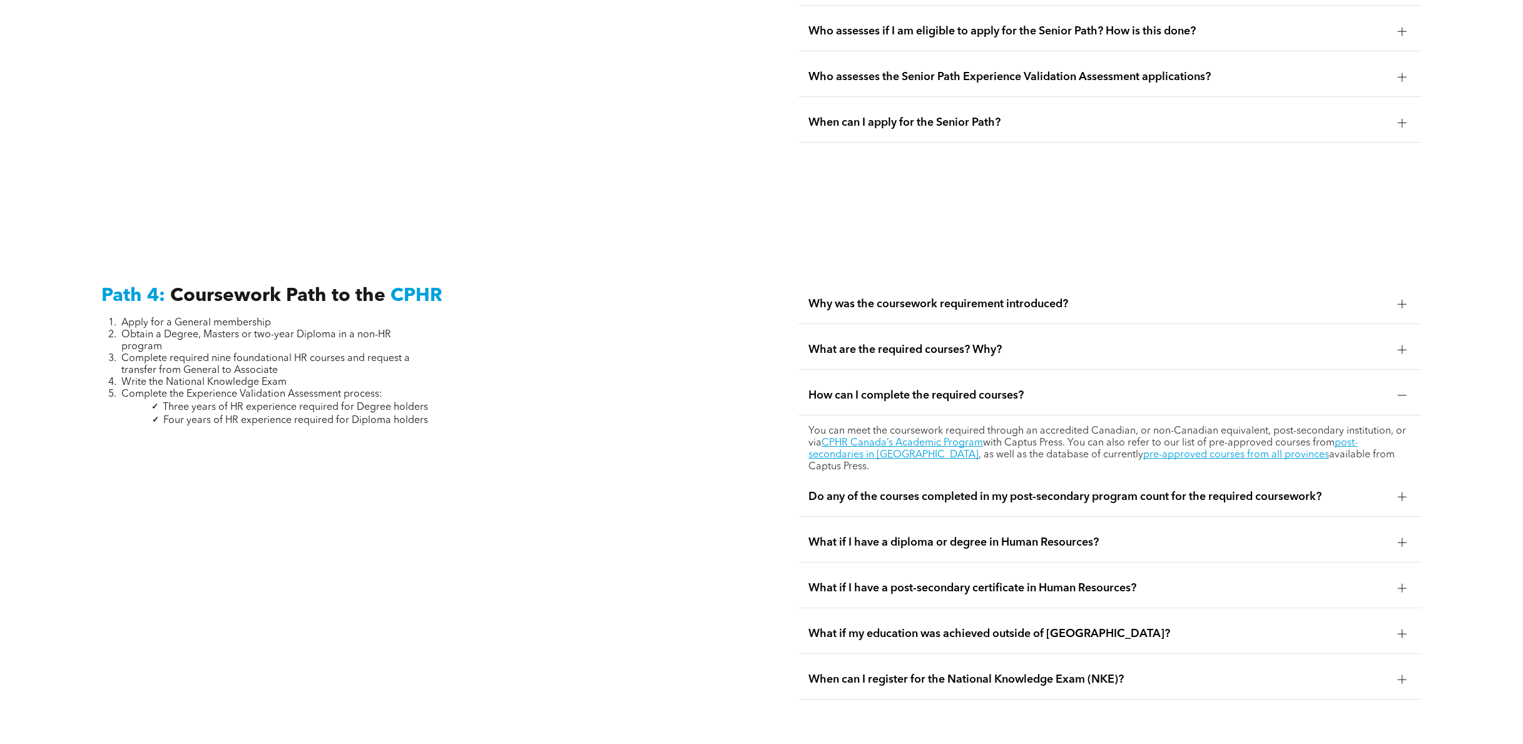
scroll to position [3758, 0]
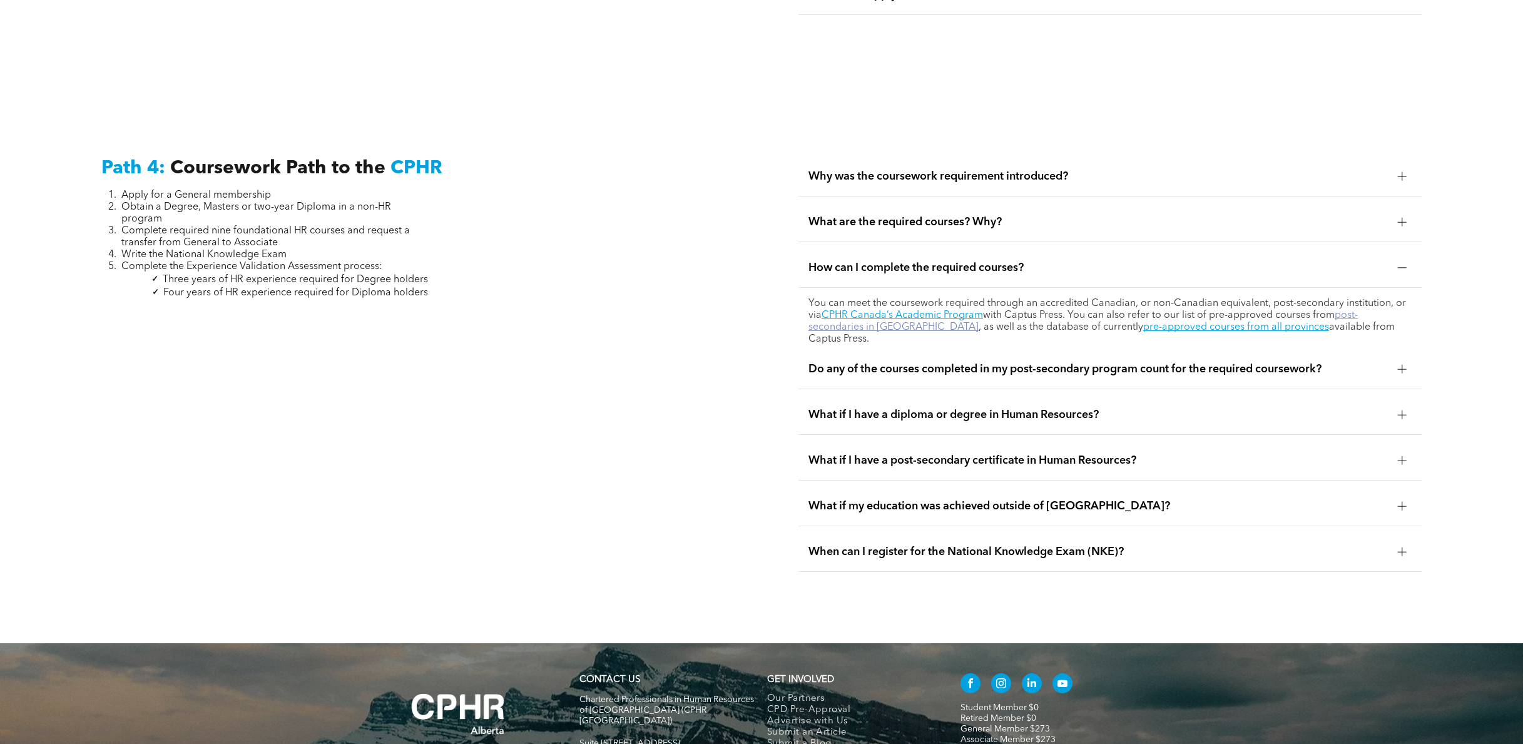
click at [1341, 310] on link "post-secondaries in Alberta" at bounding box center [1082, 321] width 549 height 22
click at [906, 215] on span "What are the required courses? Why?" at bounding box center [1097, 222] width 579 height 14
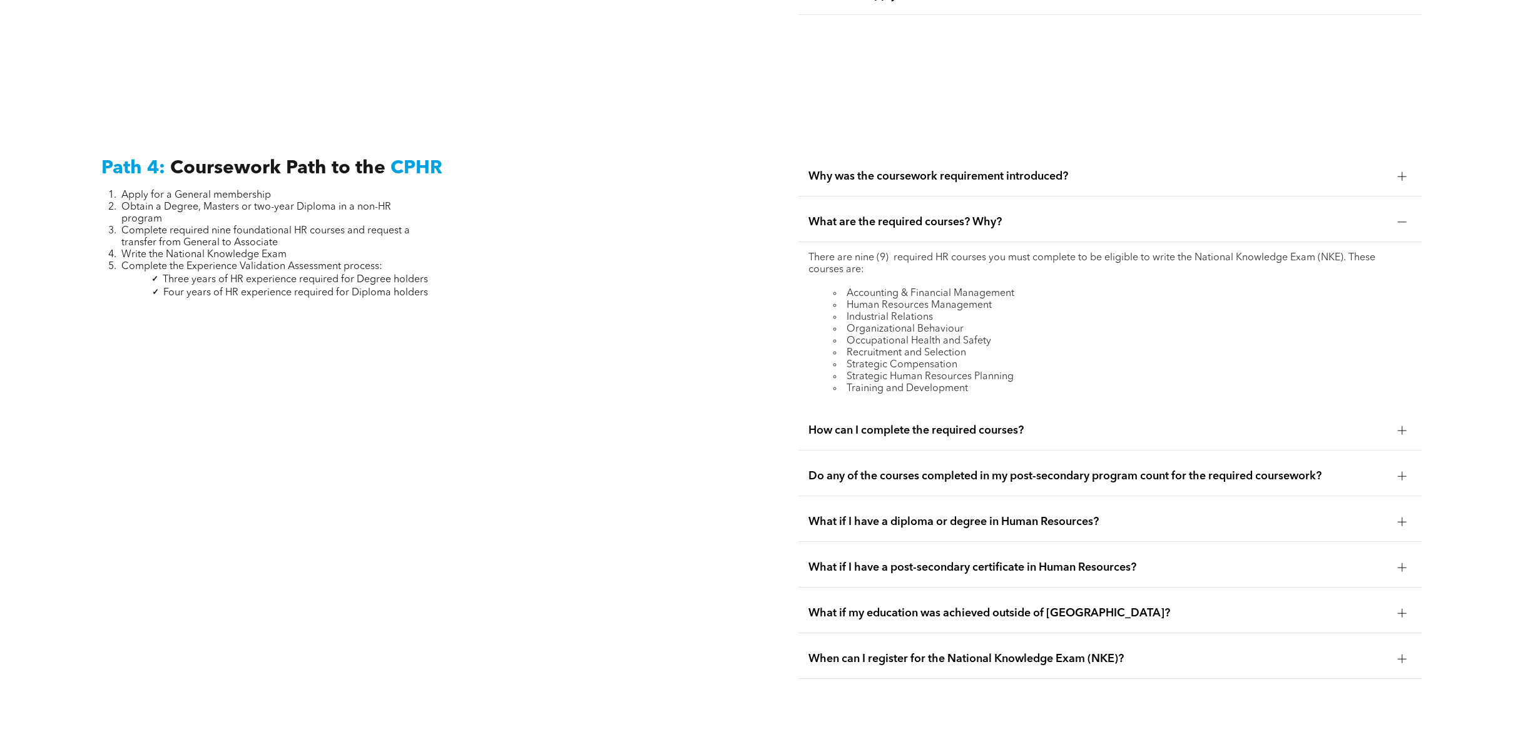
click at [1004, 420] on div "How can I complete the required courses?" at bounding box center [1109, 430] width 623 height 39
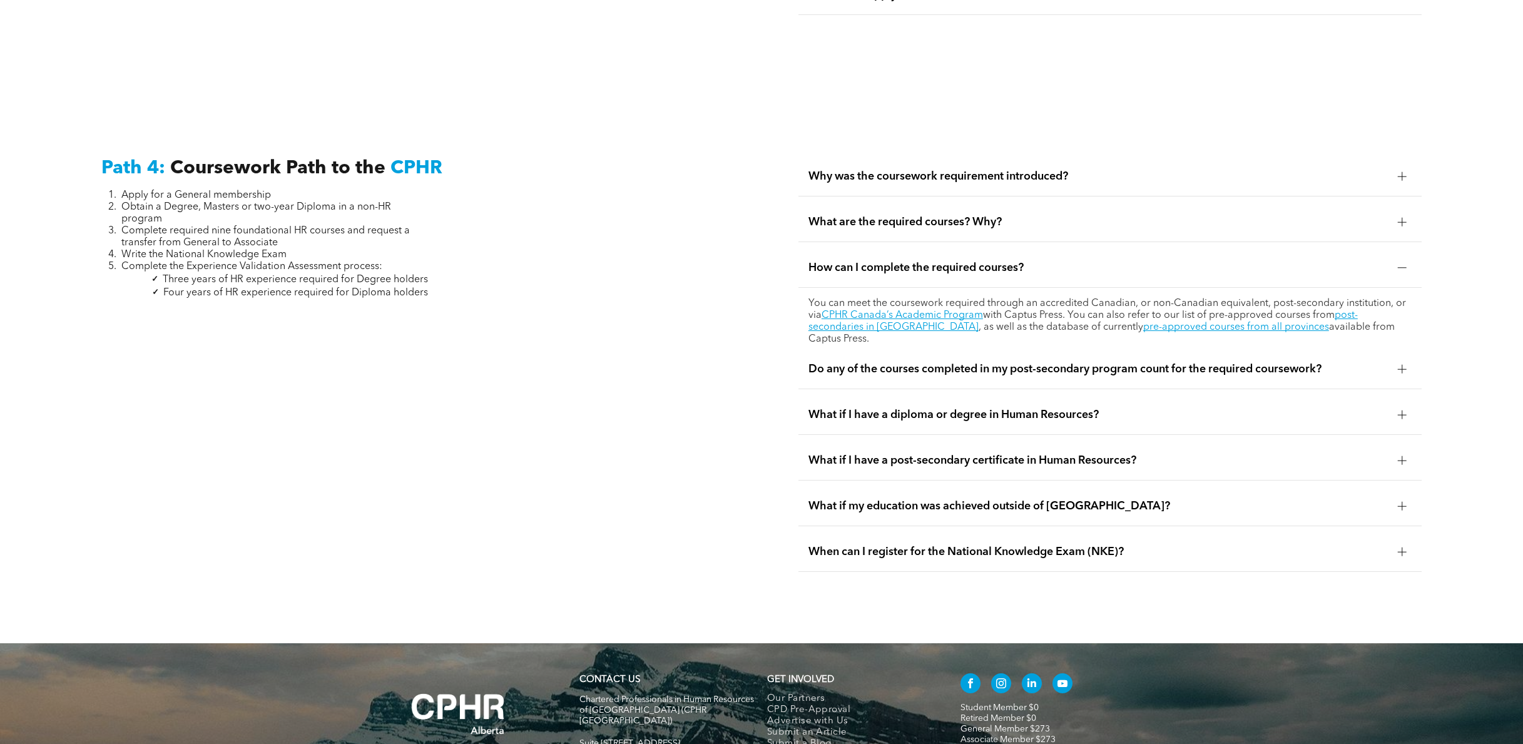
scroll to position [3778, 0]
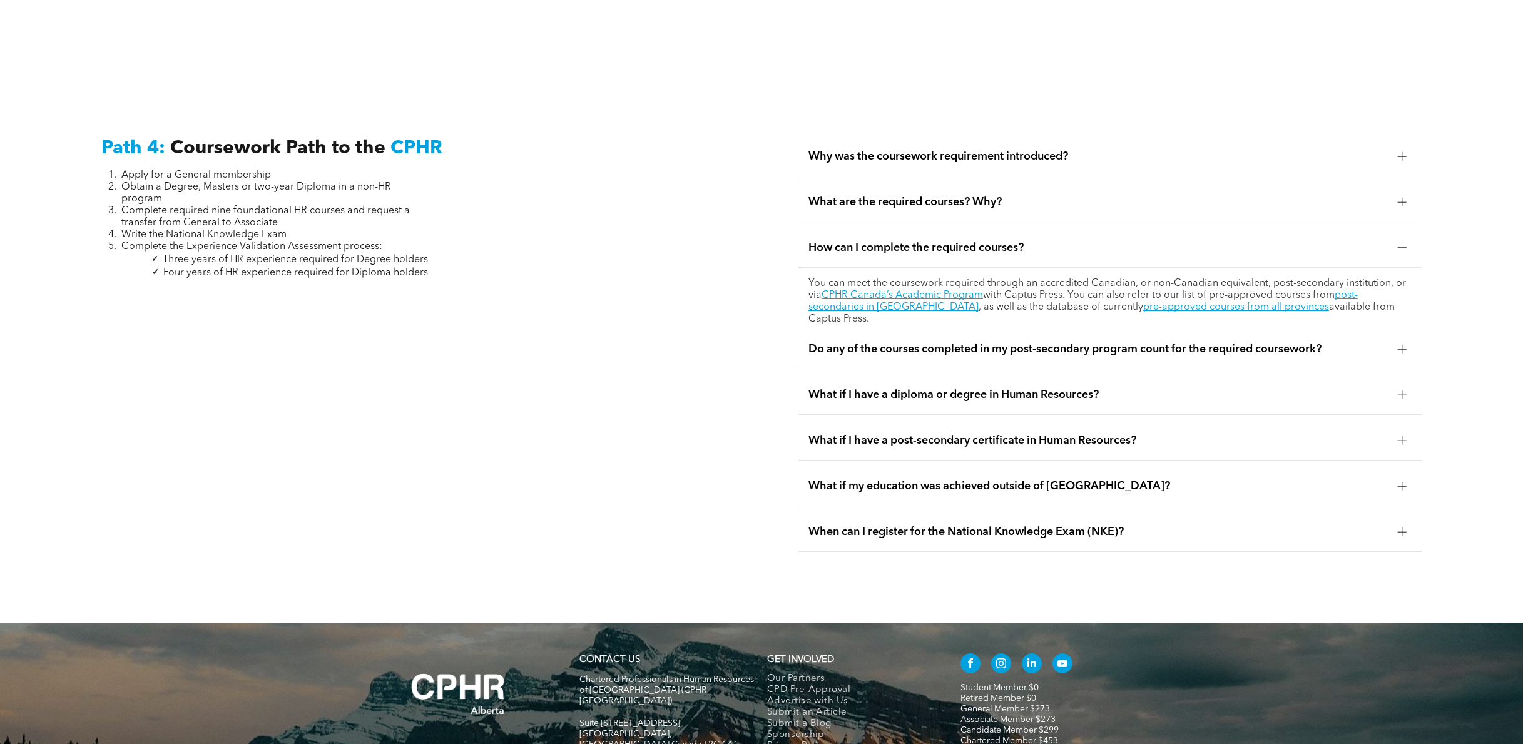
click at [989, 332] on div "Do any of the courses completed in my post-secondary program count for the requ…" at bounding box center [1109, 349] width 623 height 39
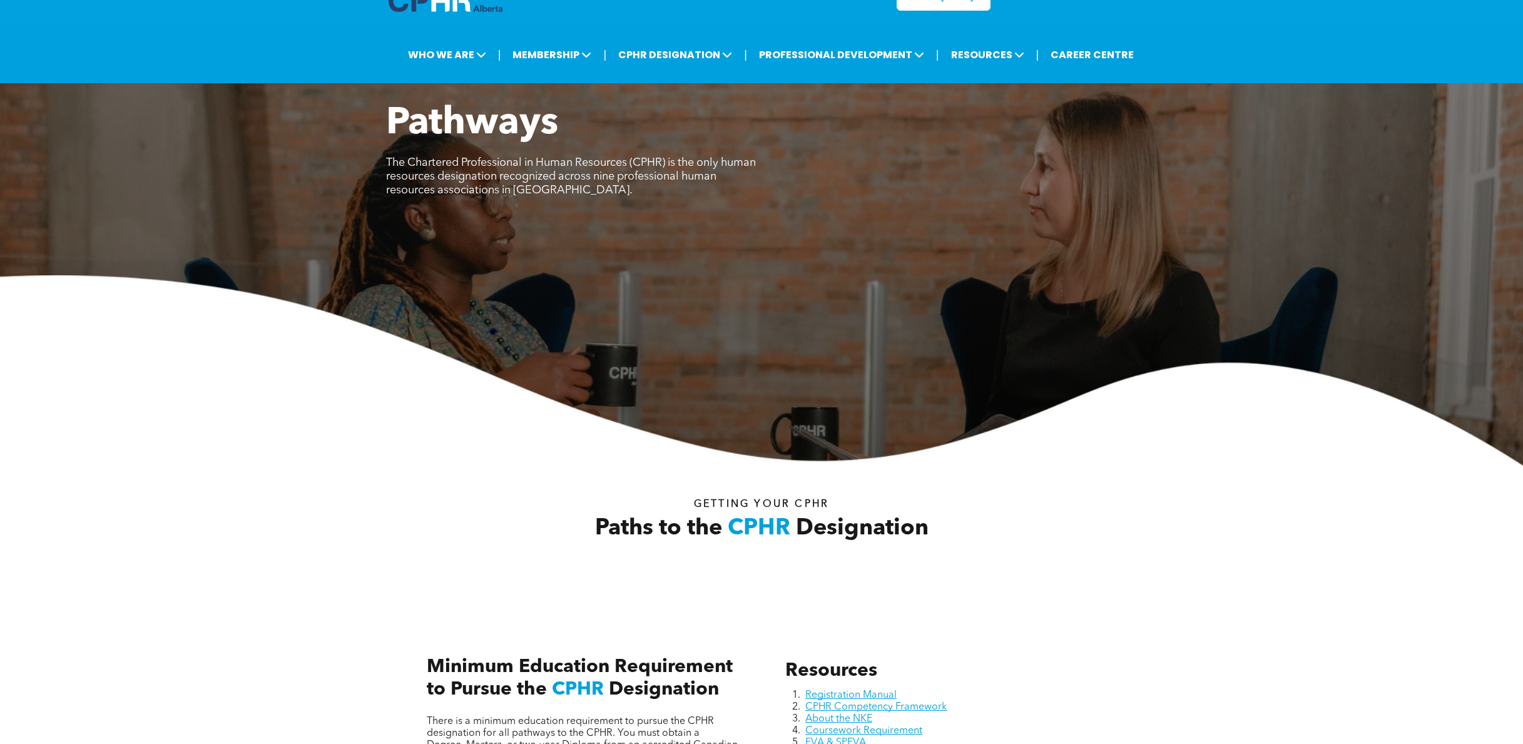
scroll to position [0, 0]
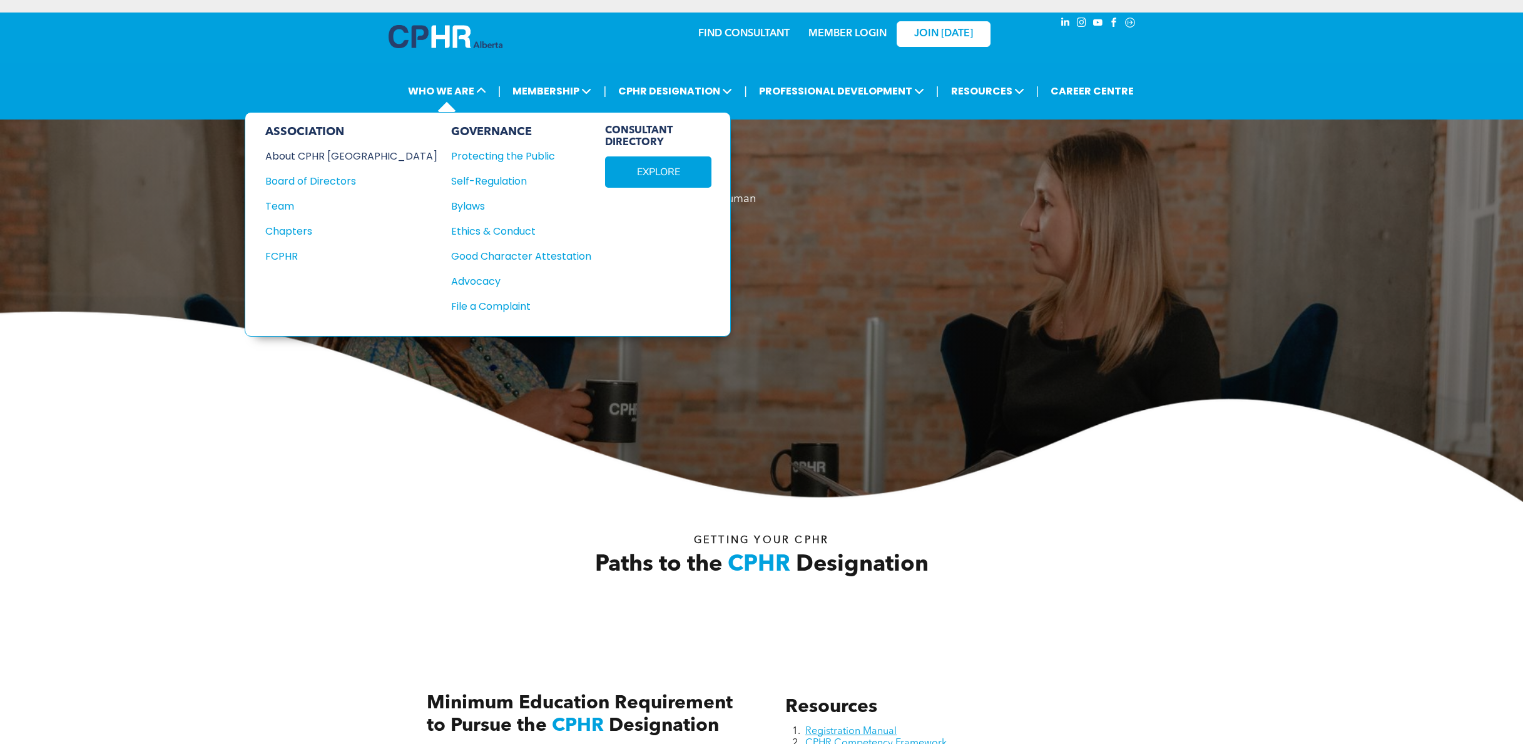
click at [340, 155] on div "About CPHR [GEOGRAPHIC_DATA]" at bounding box center [342, 156] width 155 height 16
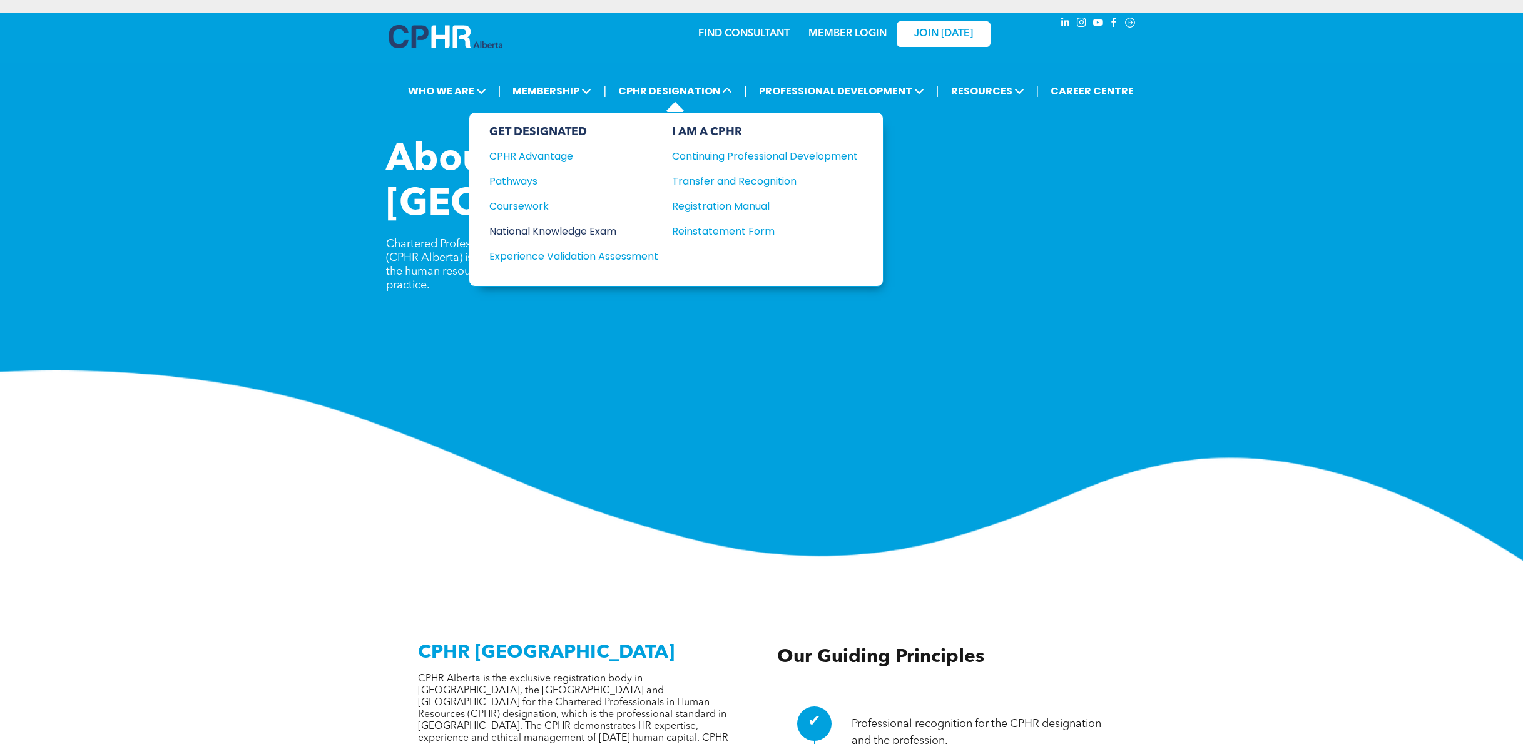
click at [594, 220] on div "GET DESIGNATED CPHR Advantage Pathways Coursework National Knowledge Exam" at bounding box center [573, 199] width 169 height 148
drag, startPoint x: 594, startPoint y: 223, endPoint x: 671, endPoint y: 222, distance: 77.6
click at [594, 223] on div "National Knowledge Exam" at bounding box center [565, 231] width 152 height 16
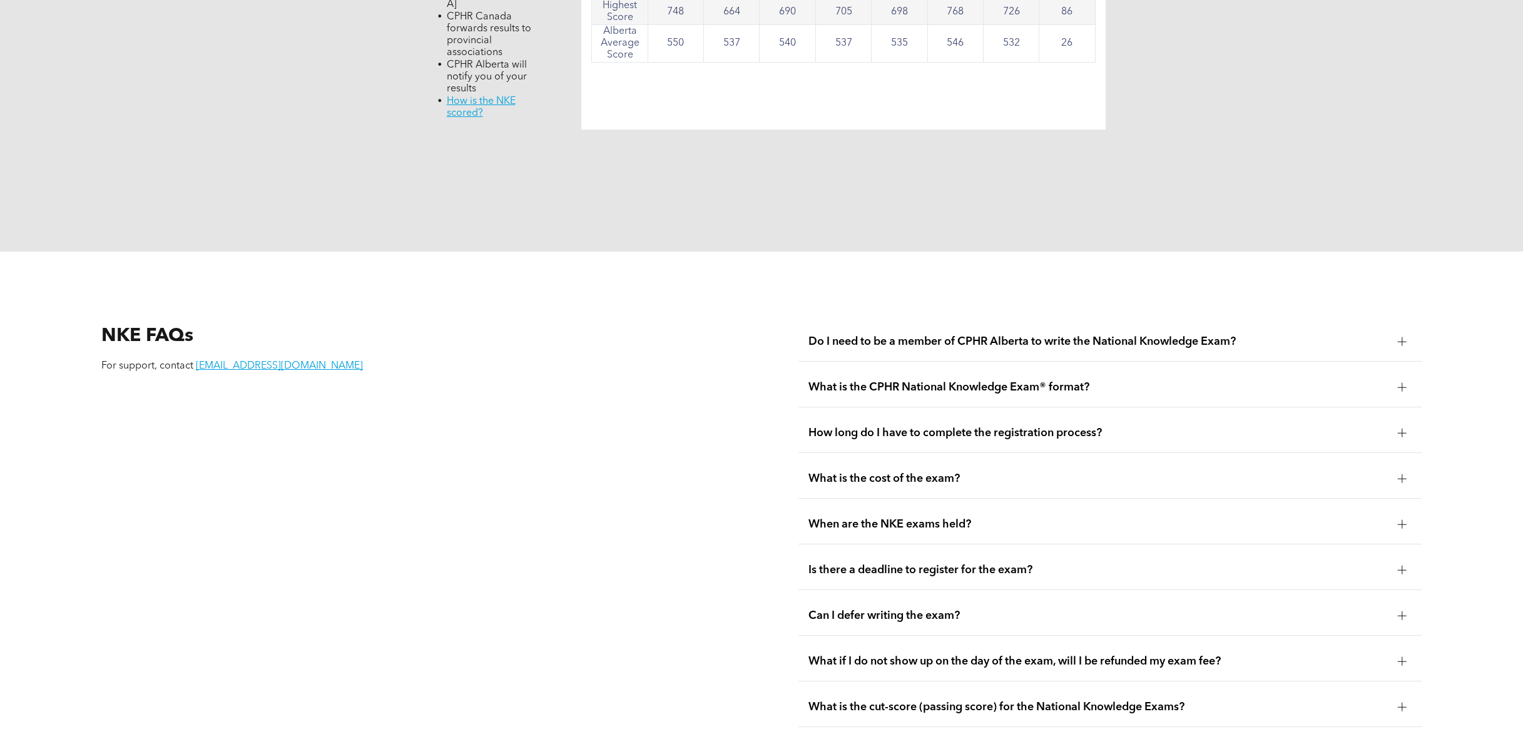
scroll to position [1779, 0]
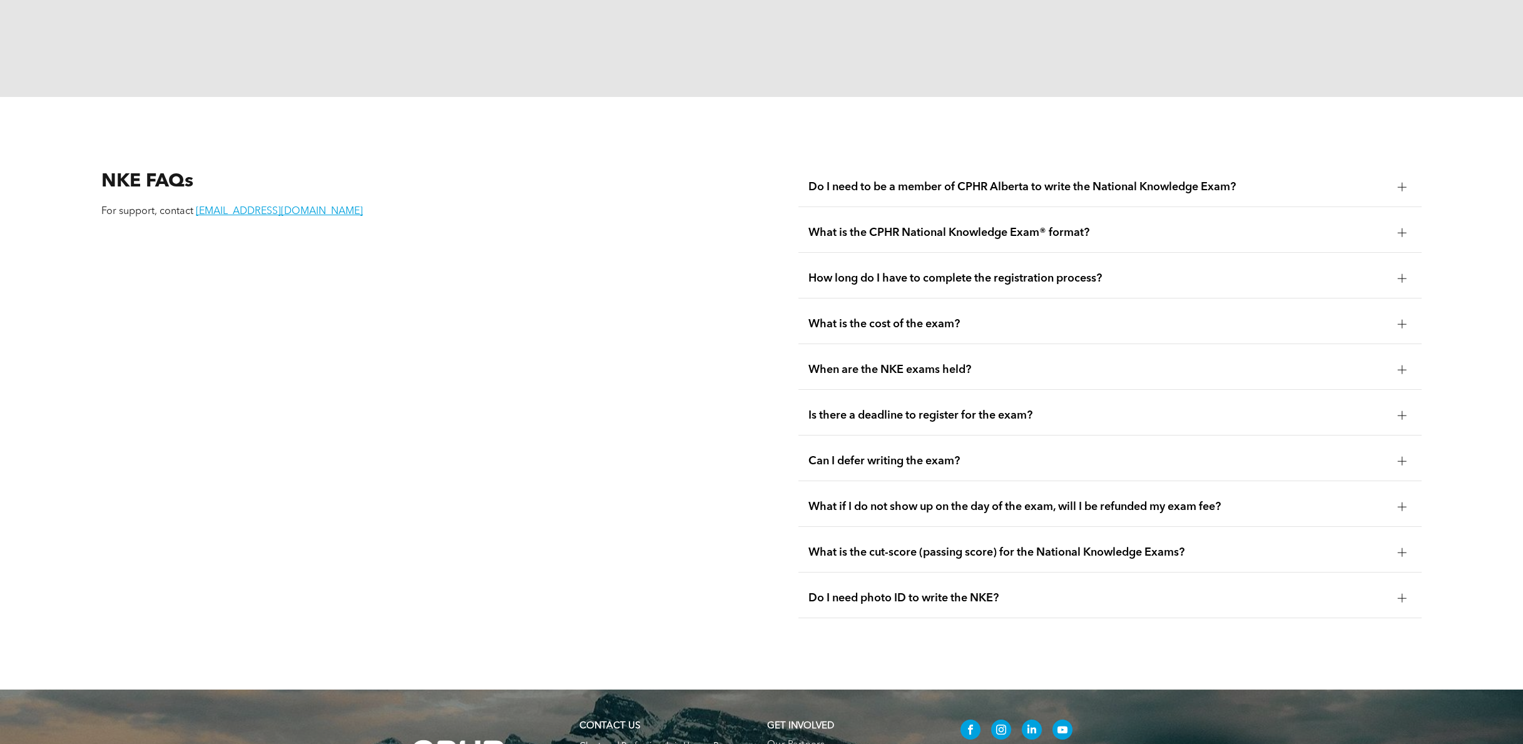
click at [907, 226] on span "What is the CPHR National Knowledge Exam® format?" at bounding box center [1097, 233] width 579 height 14
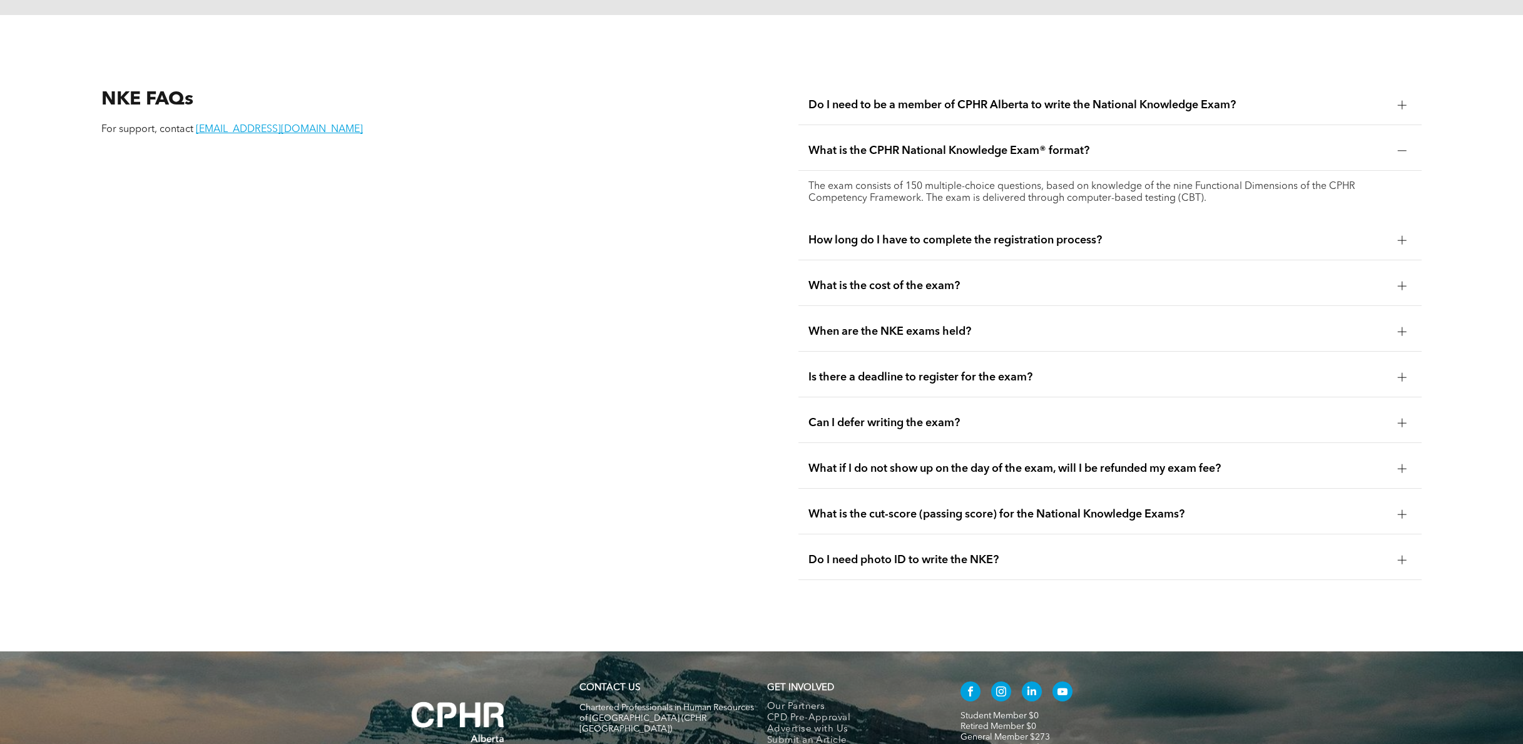
scroll to position [1862, 0]
click at [850, 265] on div "What is the cost of the exam?" at bounding box center [1109, 284] width 623 height 39
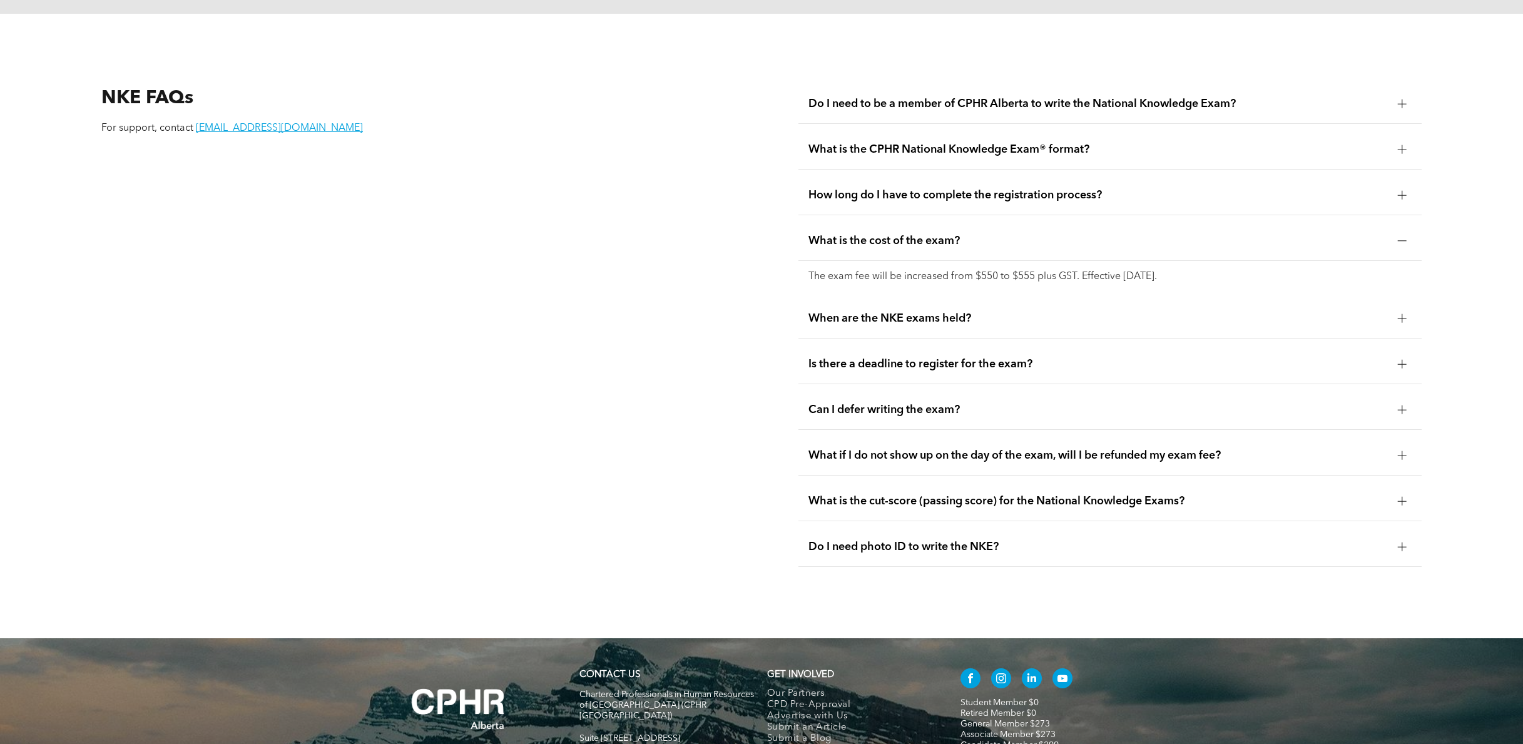
scroll to position [1906, 0]
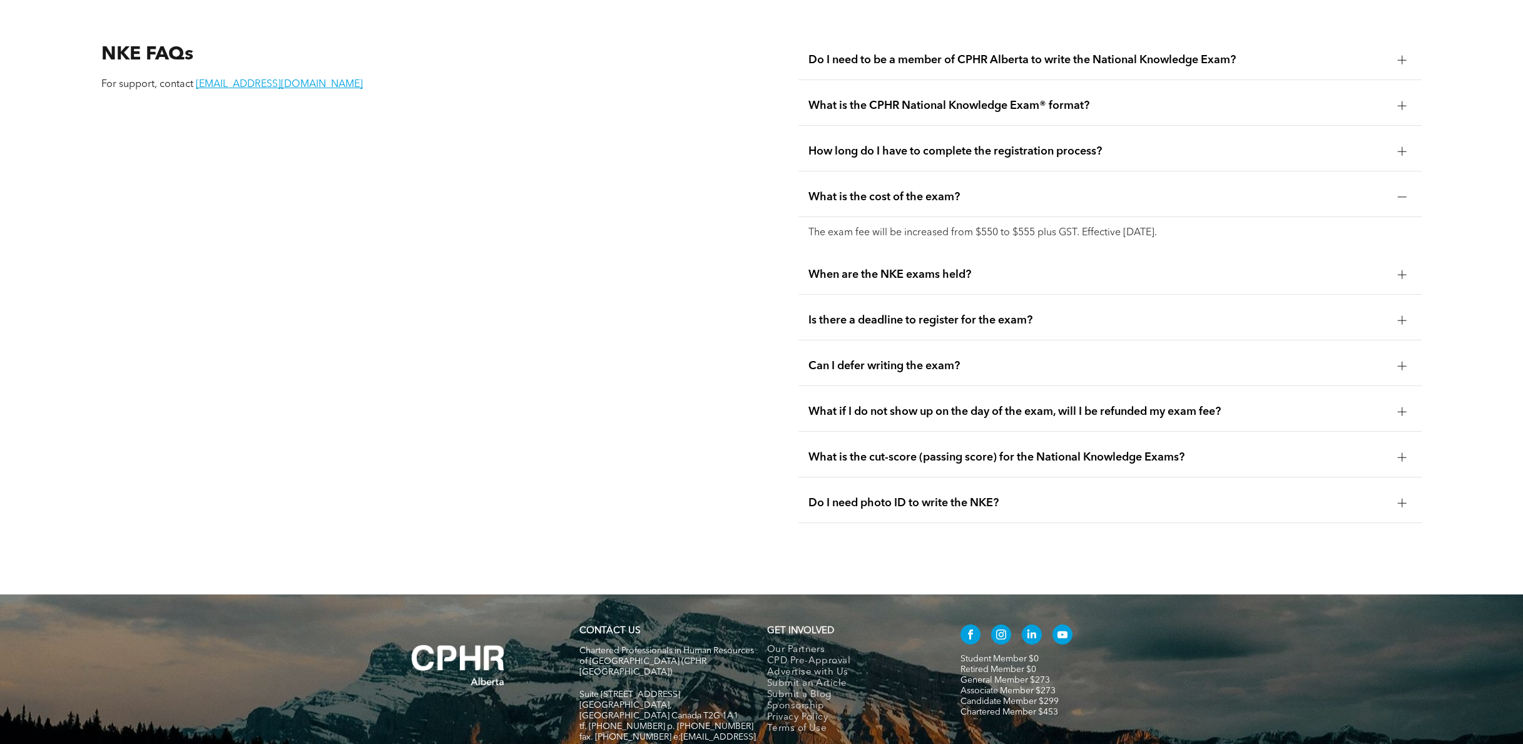
drag, startPoint x: 886, startPoint y: 334, endPoint x: 872, endPoint y: 327, distance: 15.4
click at [886, 359] on span "Can I defer writing the exam?" at bounding box center [1097, 366] width 579 height 14
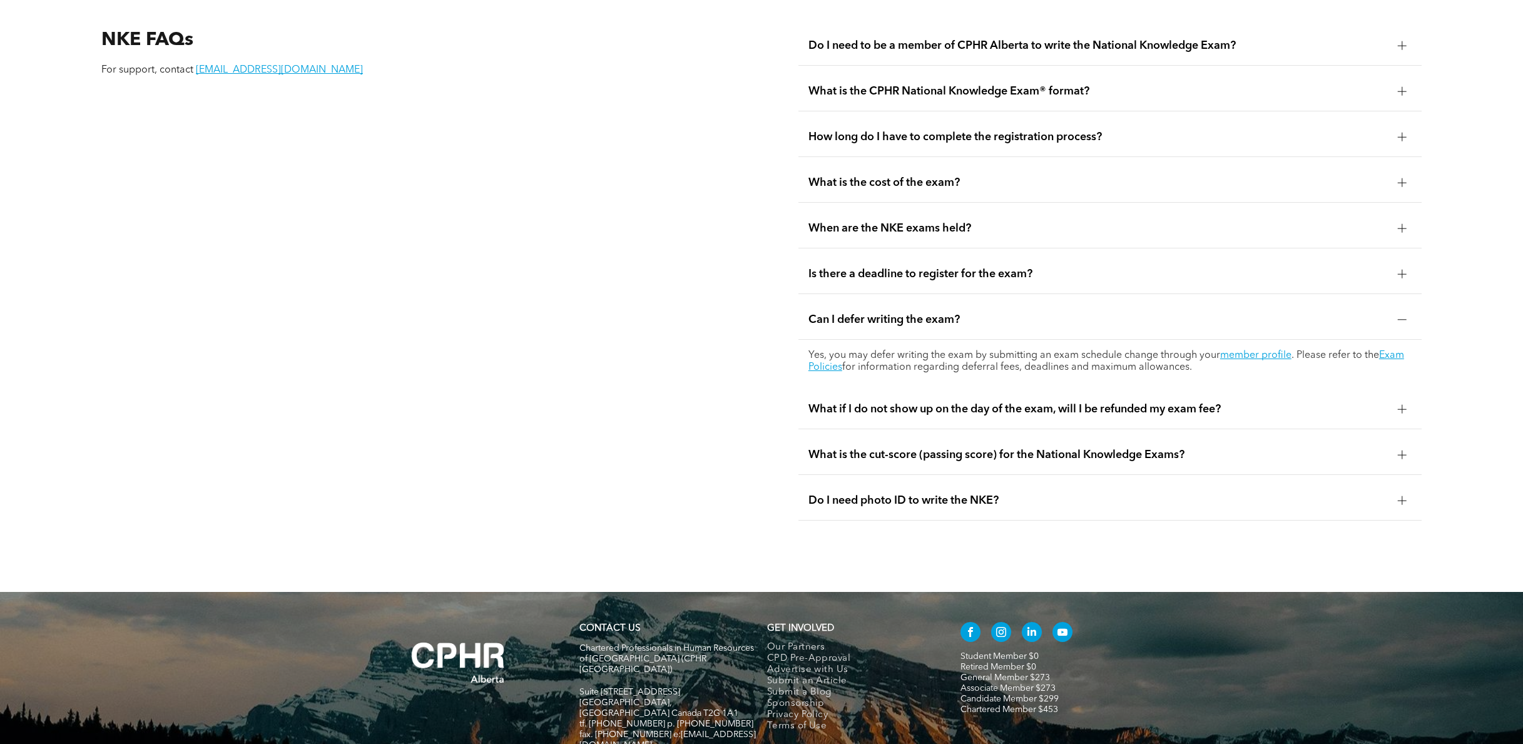
scroll to position [1921, 0]
click at [905, 392] on div "What if I do not show up on the day of the exam, will I be refunded my exam fee?" at bounding box center [1109, 408] width 623 height 39
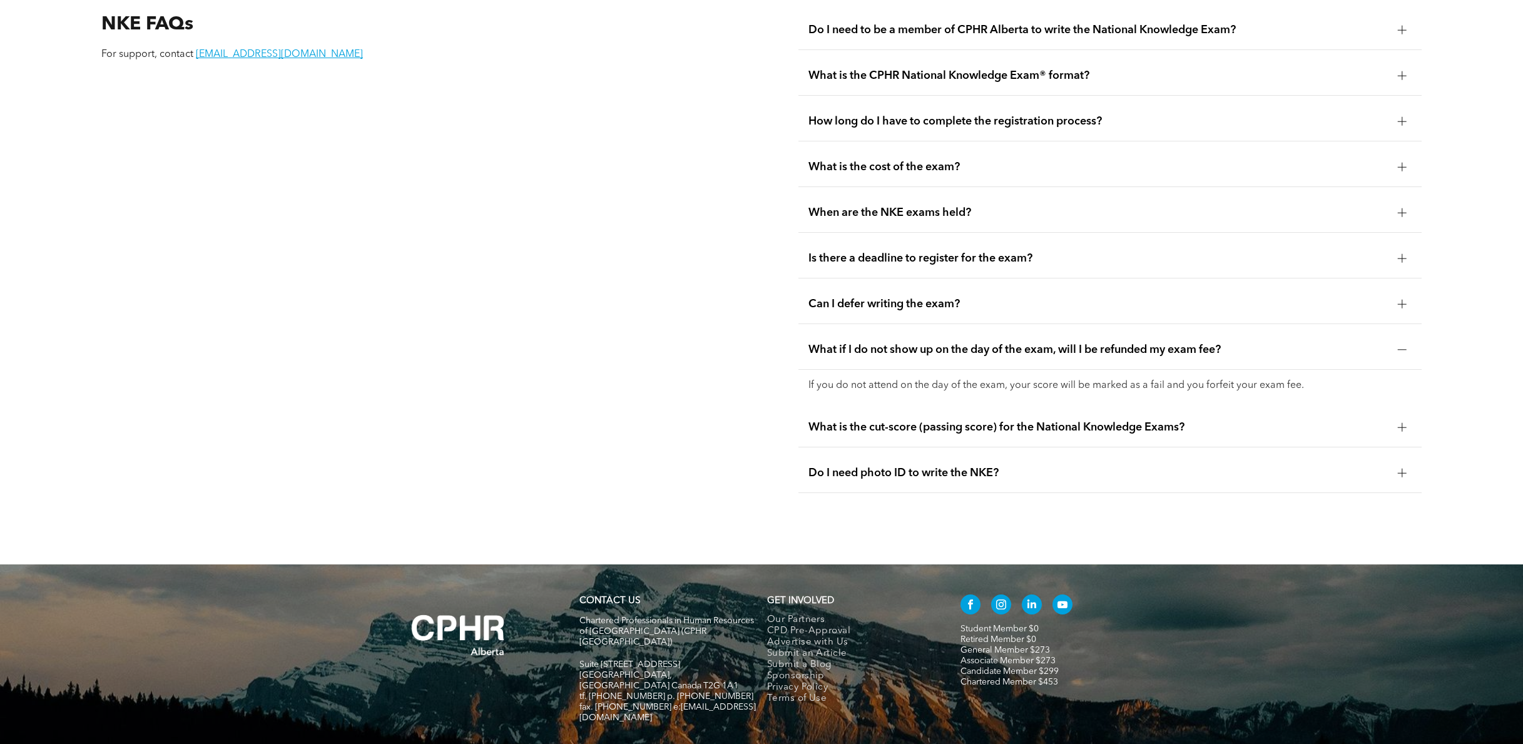
scroll to position [1938, 0]
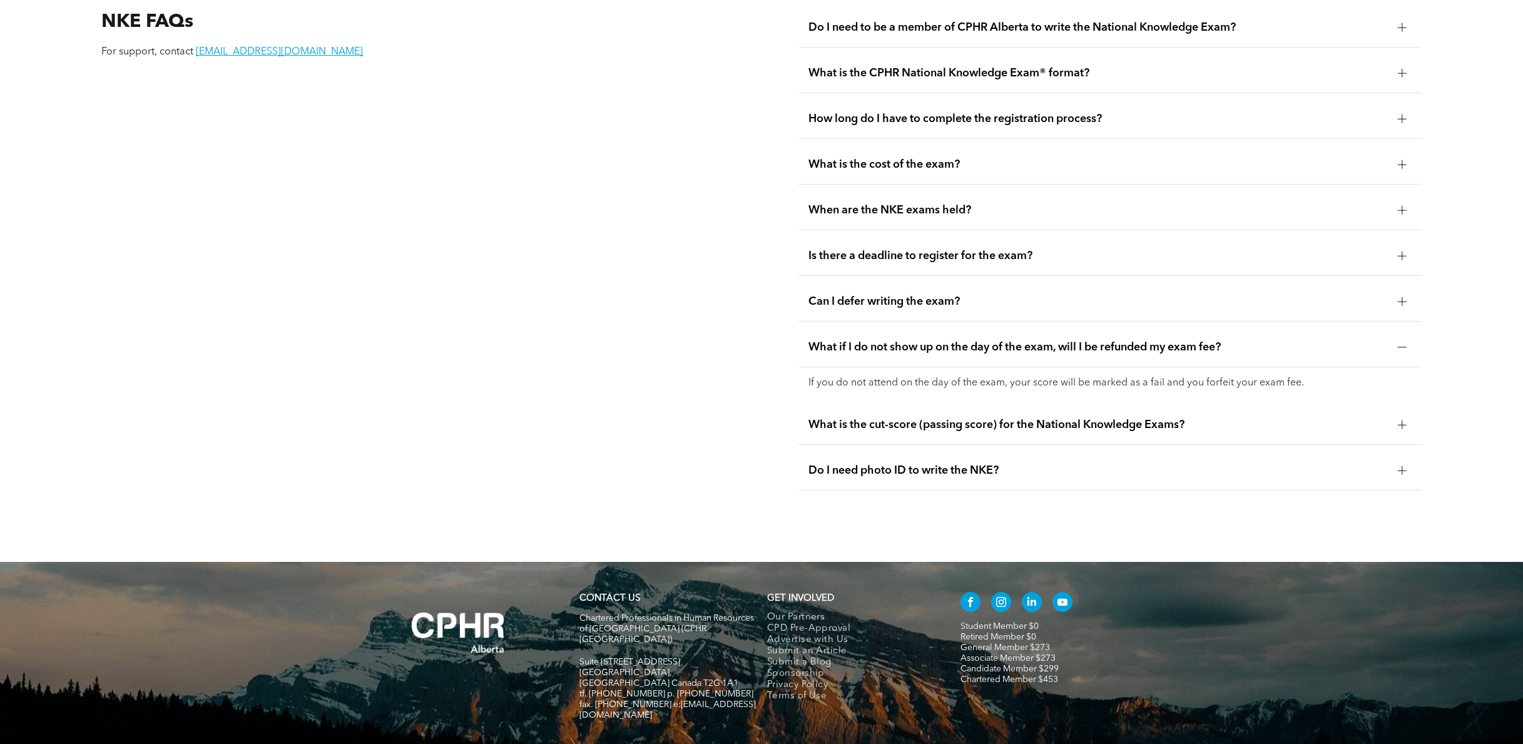
click at [842, 418] on span "What is the cut-score (passing score) for the National Knowledge Exams?" at bounding box center [1097, 425] width 579 height 14
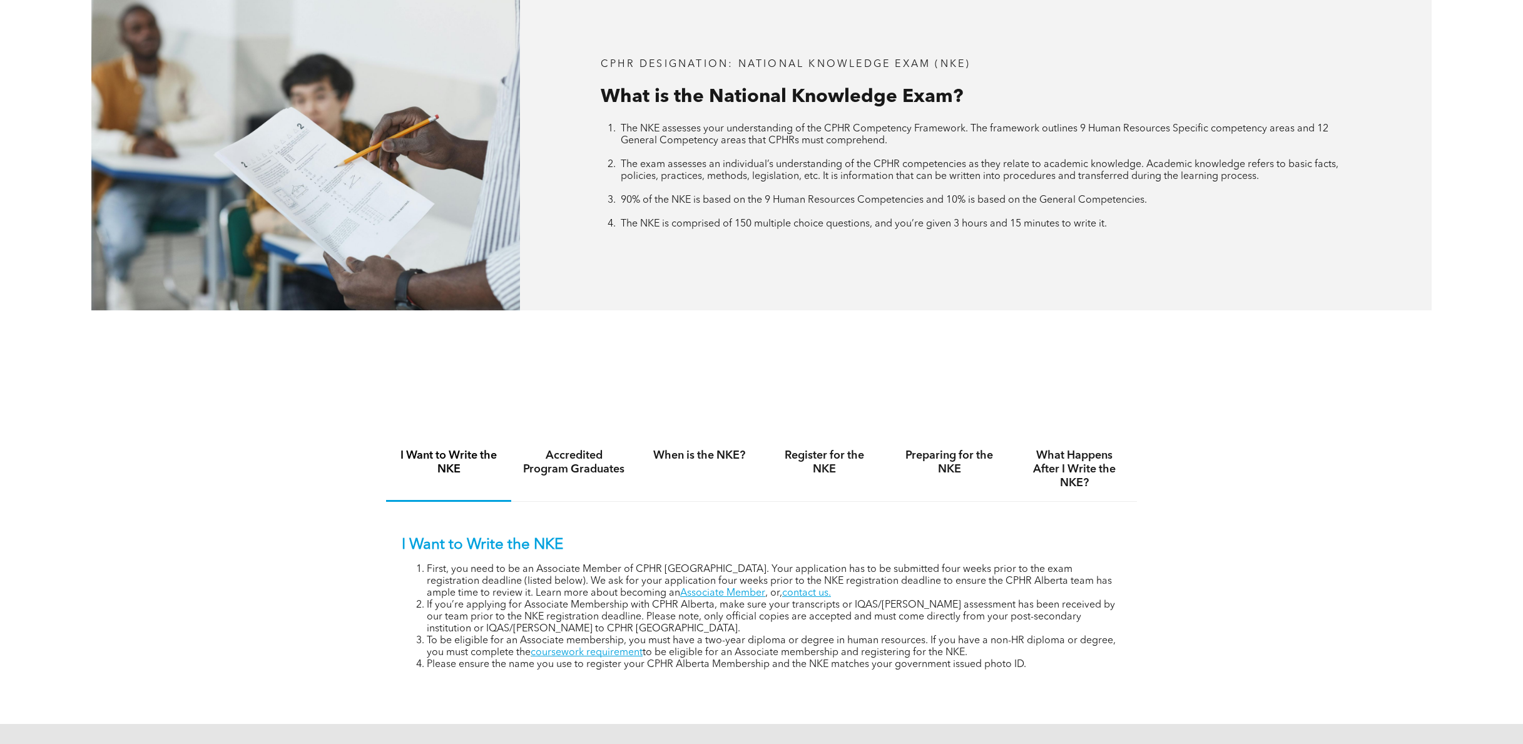
scroll to position [871, 0]
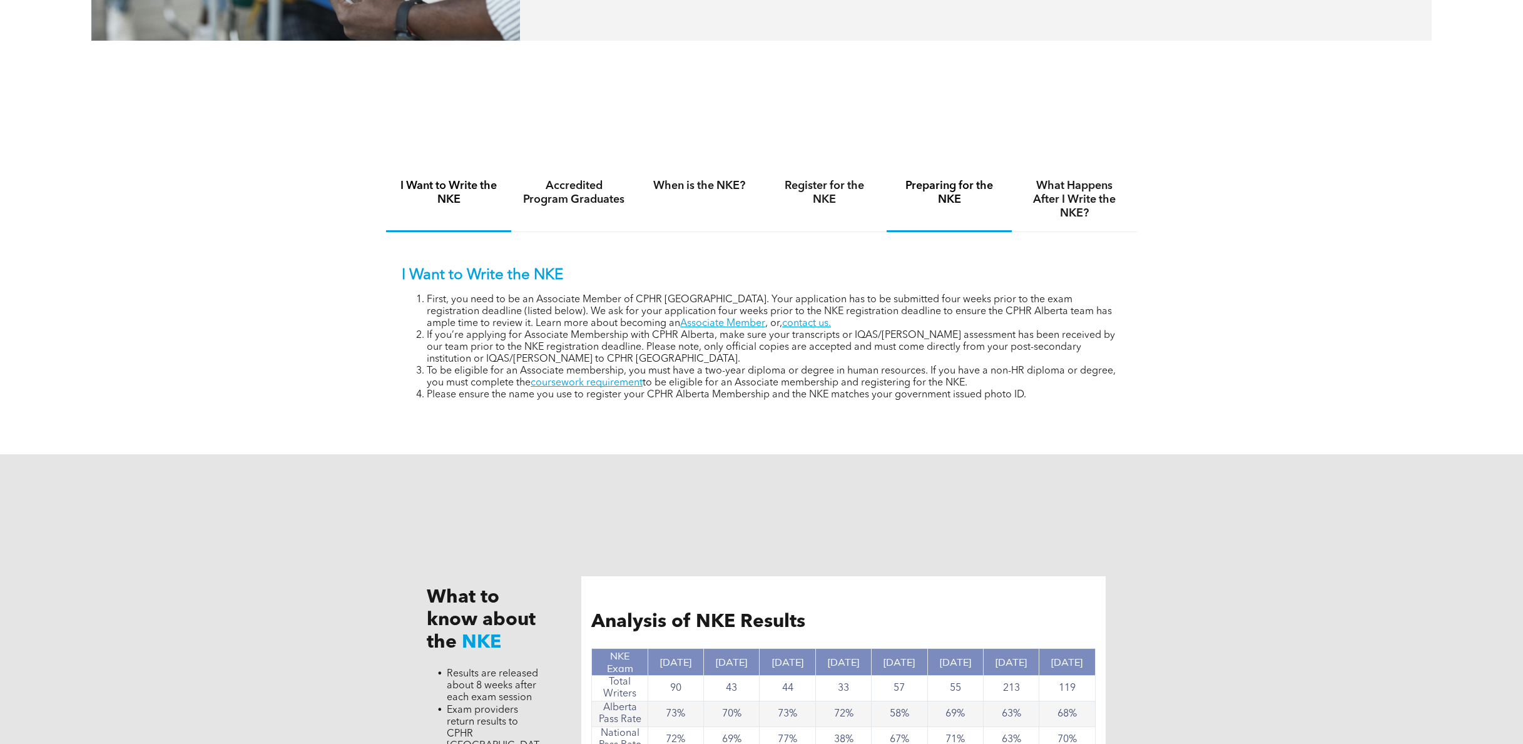
click at [935, 195] on h4 "Preparing for the NKE" at bounding box center [949, 193] width 103 height 28
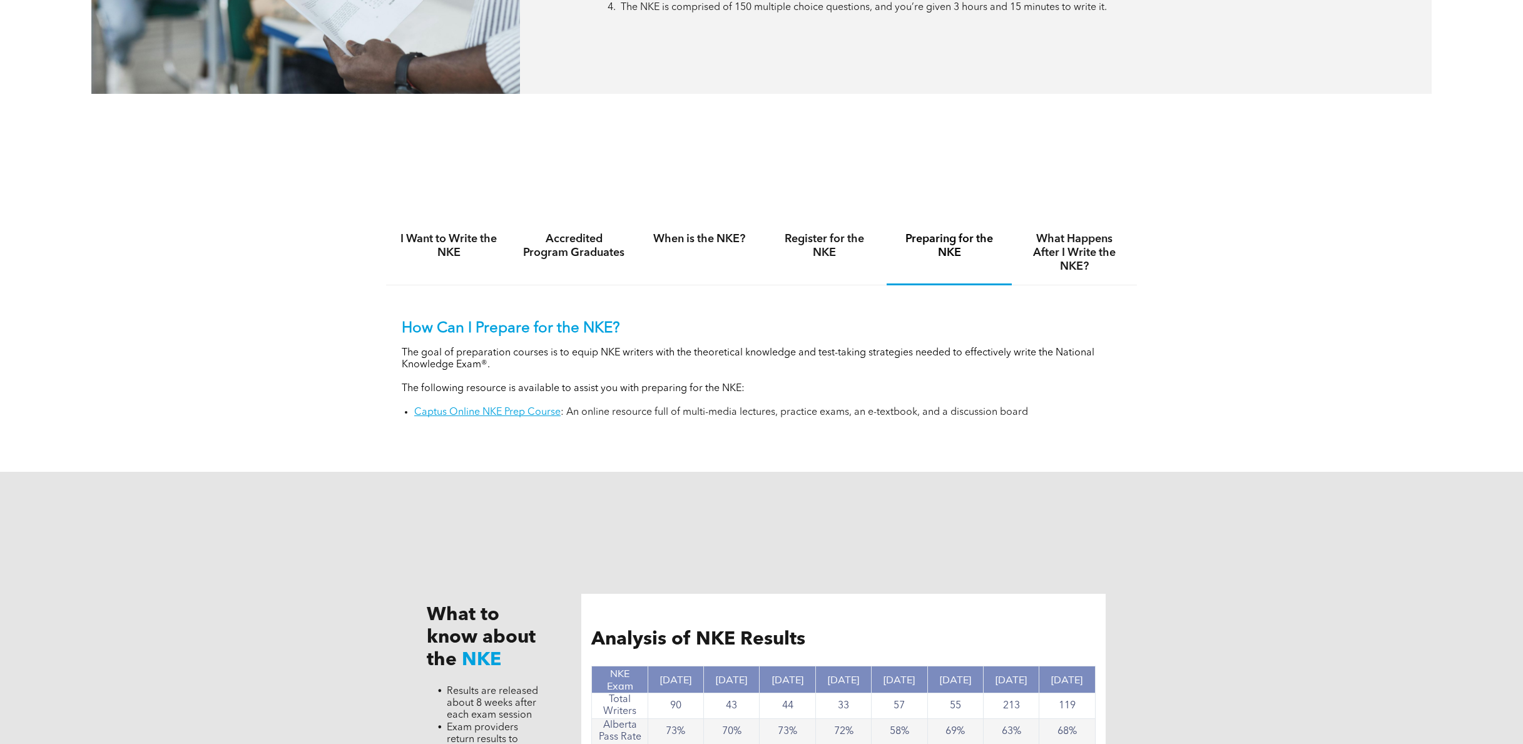
scroll to position [801, 0]
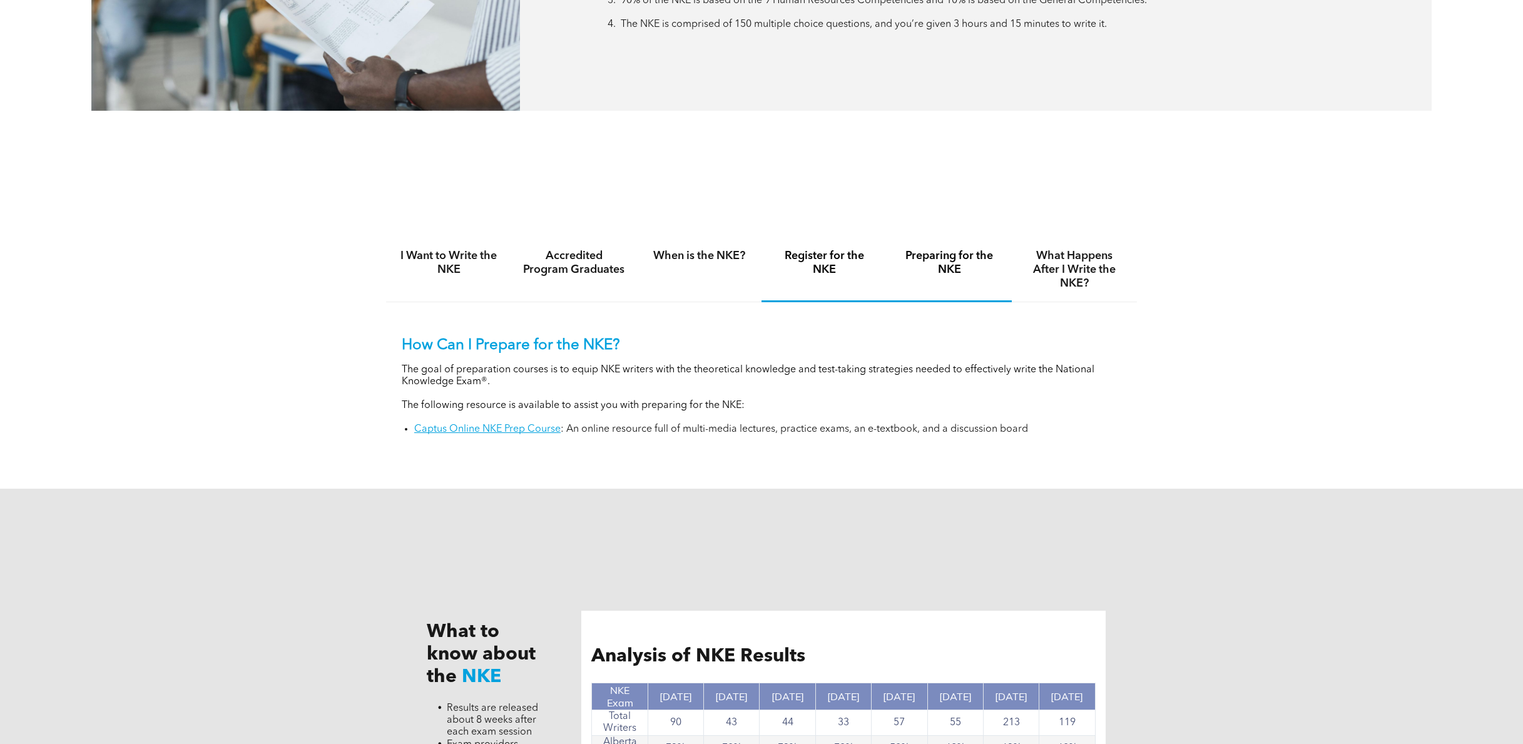
click at [803, 258] on h4 "Register for the NKE" at bounding box center [824, 263] width 103 height 28
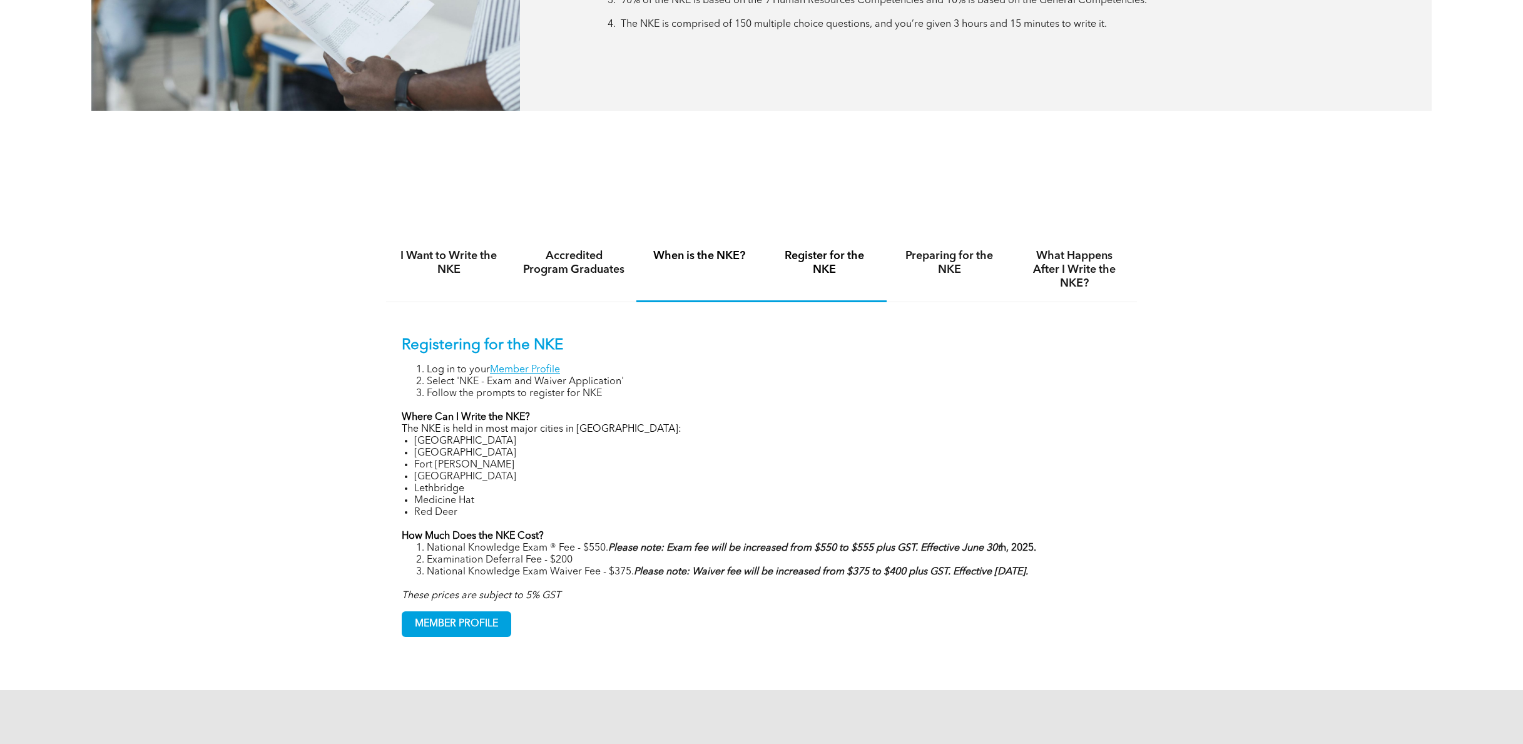
click at [723, 256] on h4 "When is the NKE?" at bounding box center [699, 256] width 103 height 14
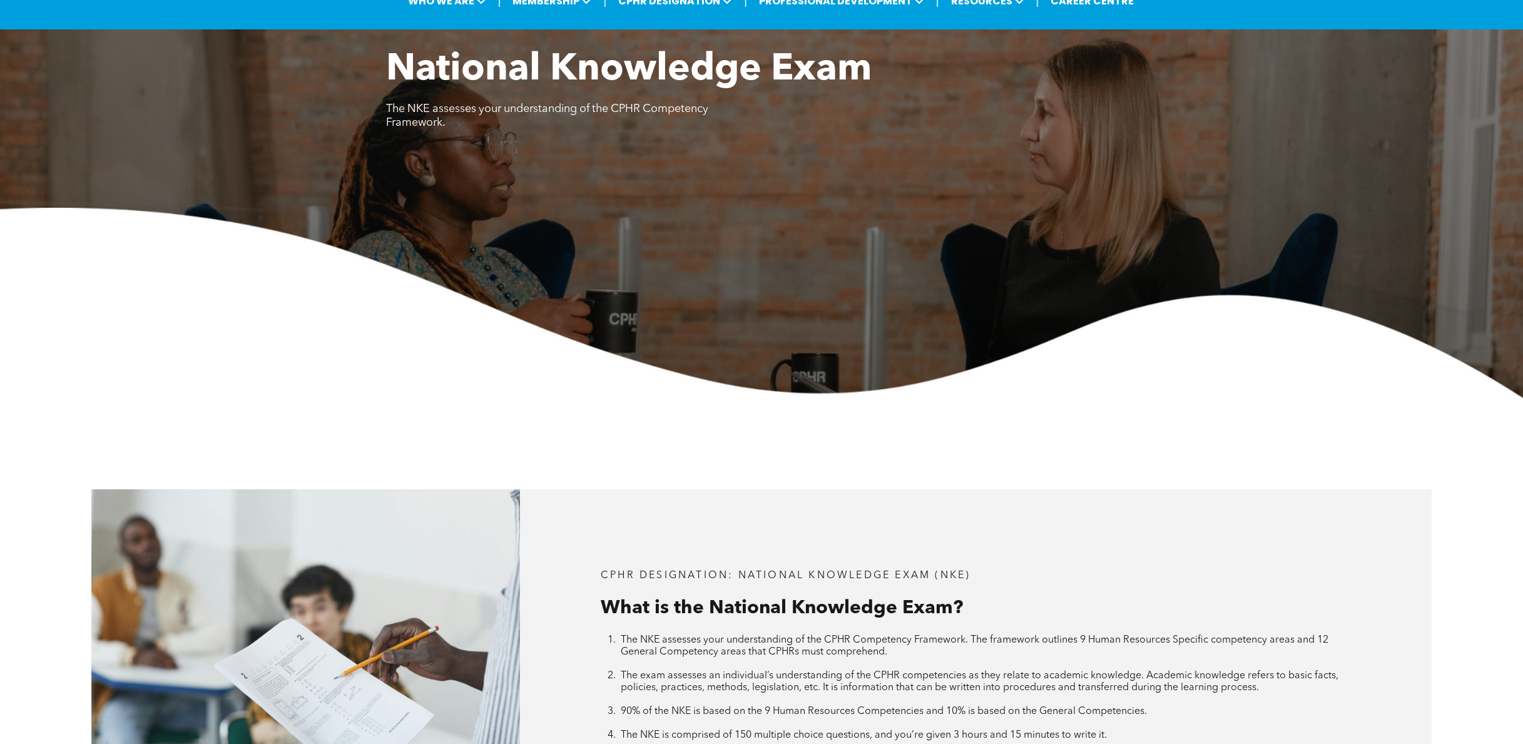
scroll to position [0, 0]
